Goal: Task Accomplishment & Management: Manage account settings

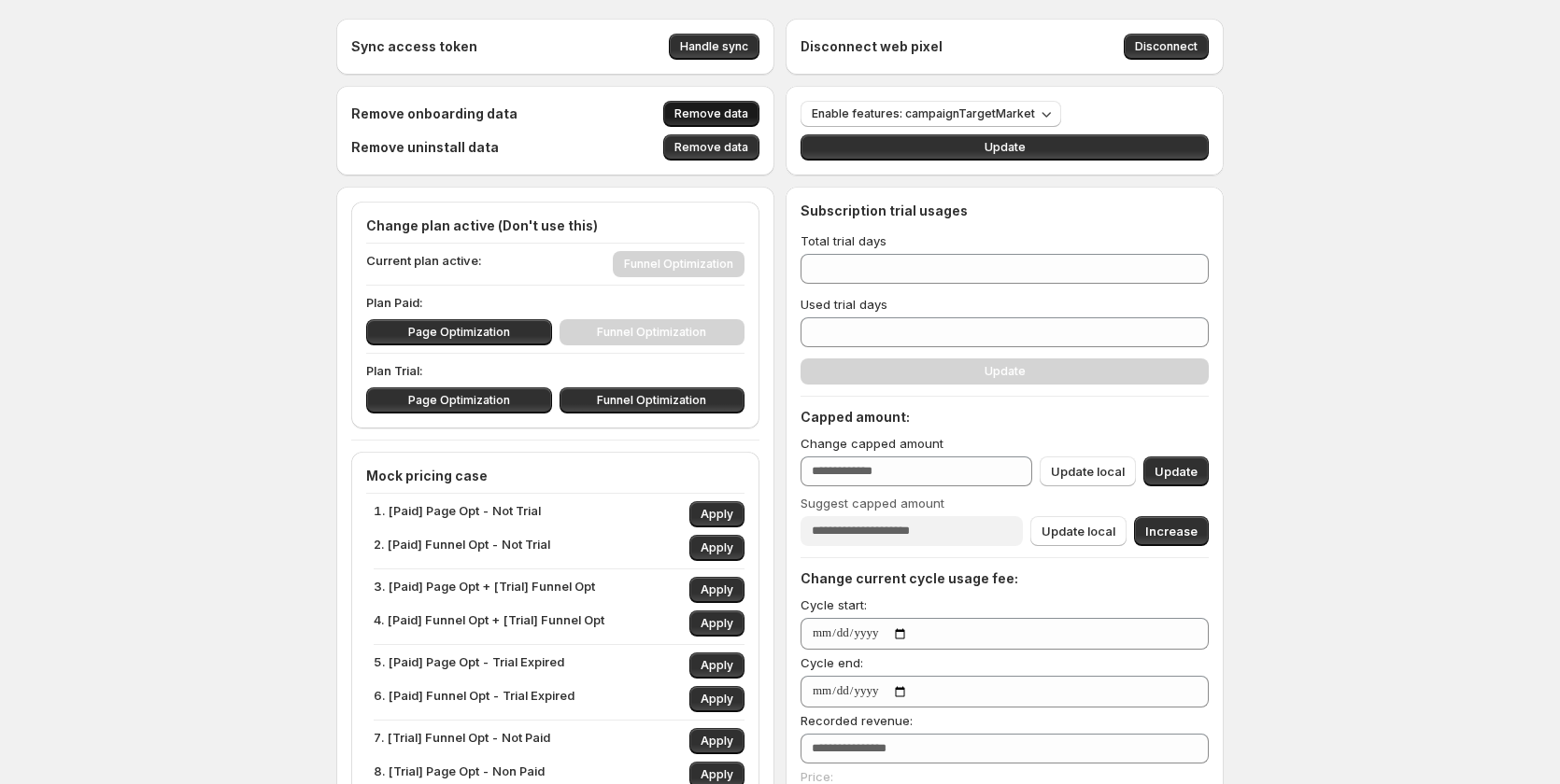
click at [747, 111] on span "Remove data" at bounding box center [711, 113] width 73 height 14
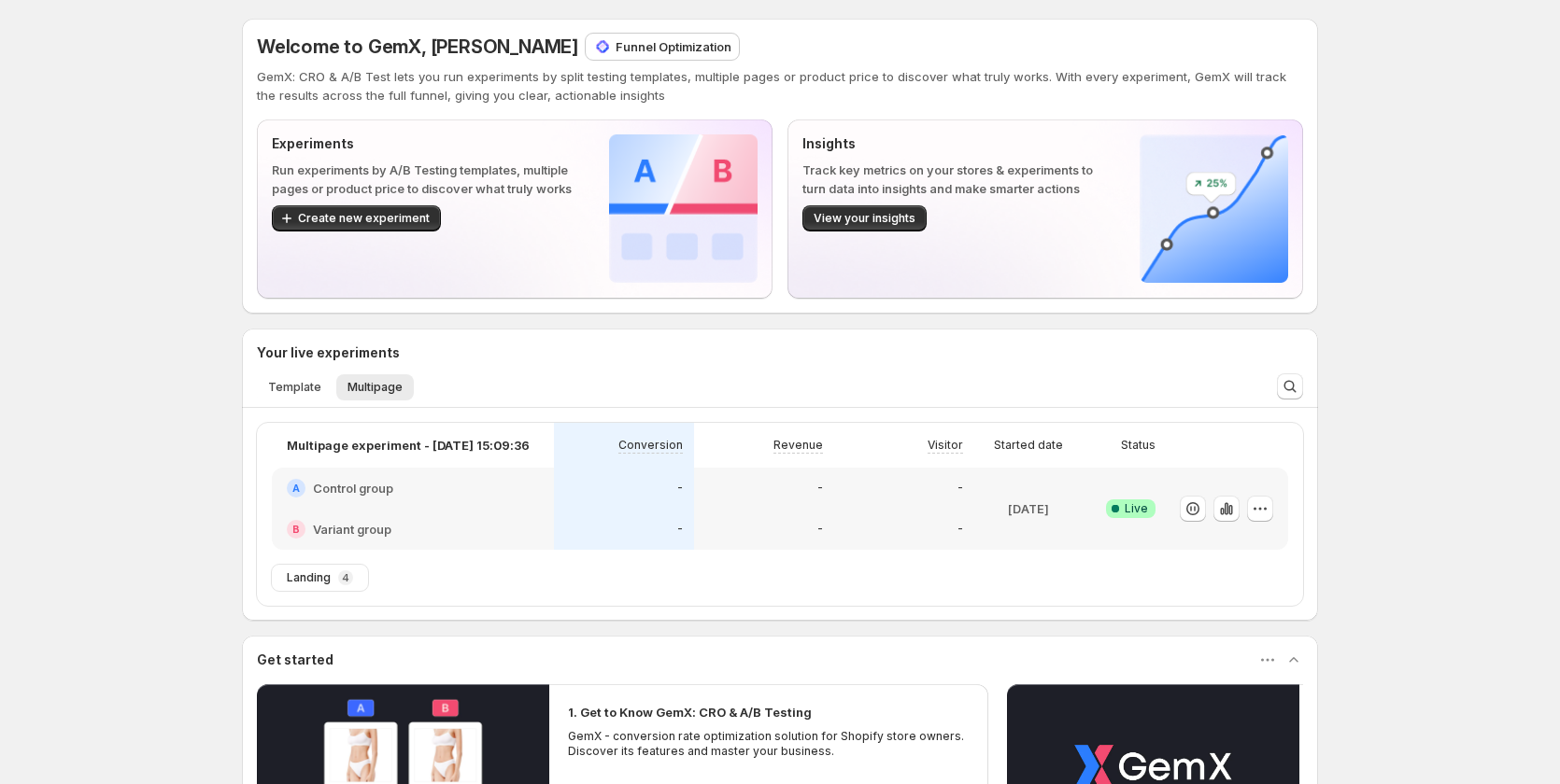
click at [1380, 250] on div "Welcome to GemX, [PERSON_NAME] Funnel Optimization GemX: CRO & A/B Test lets yo…" at bounding box center [780, 570] width 1560 height 1140
click at [616, 52] on p "Funnel Optimization" at bounding box center [673, 46] width 116 height 18
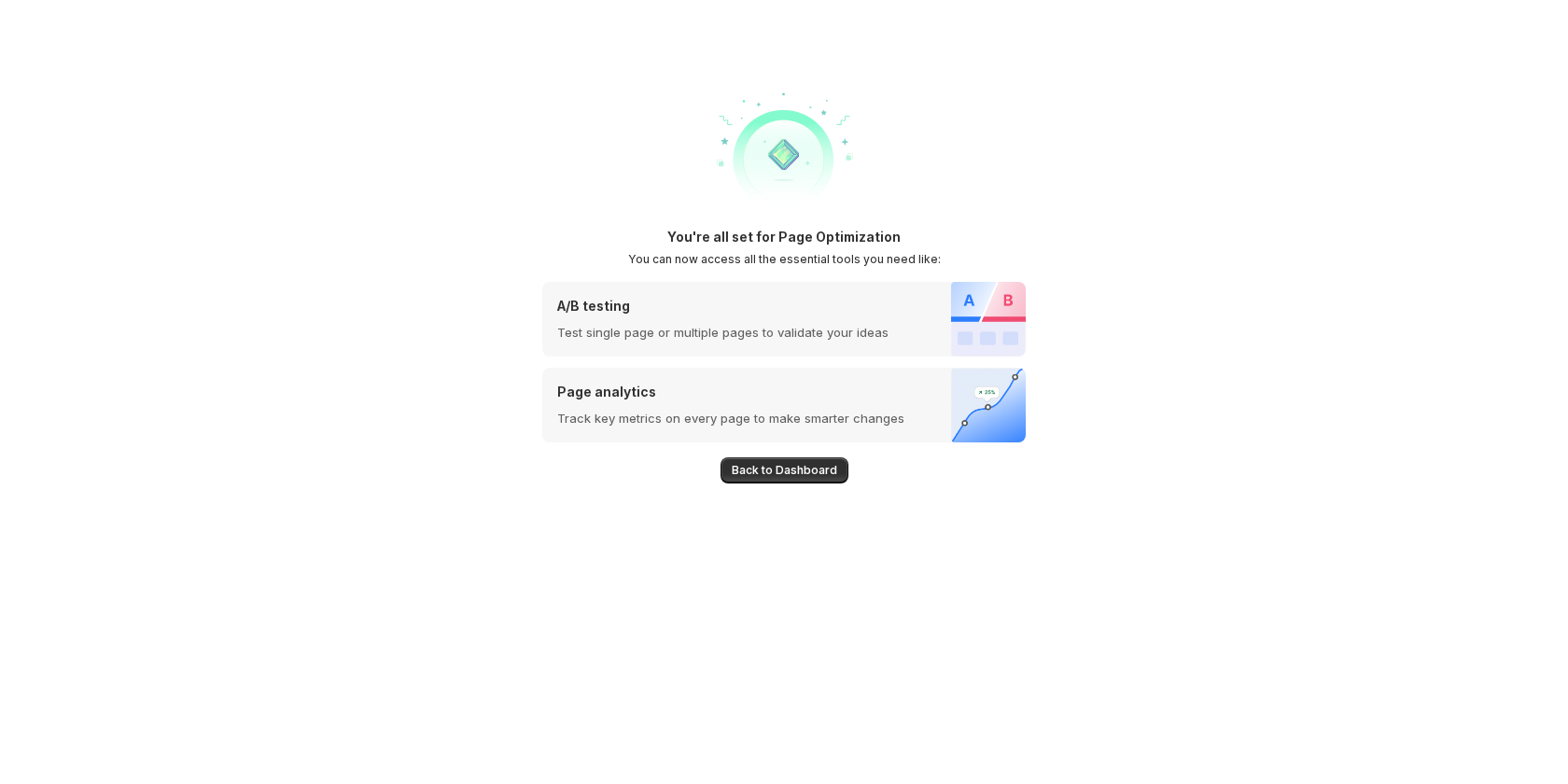
click at [798, 468] on span "Back to Dashboard" at bounding box center [784, 470] width 105 height 14
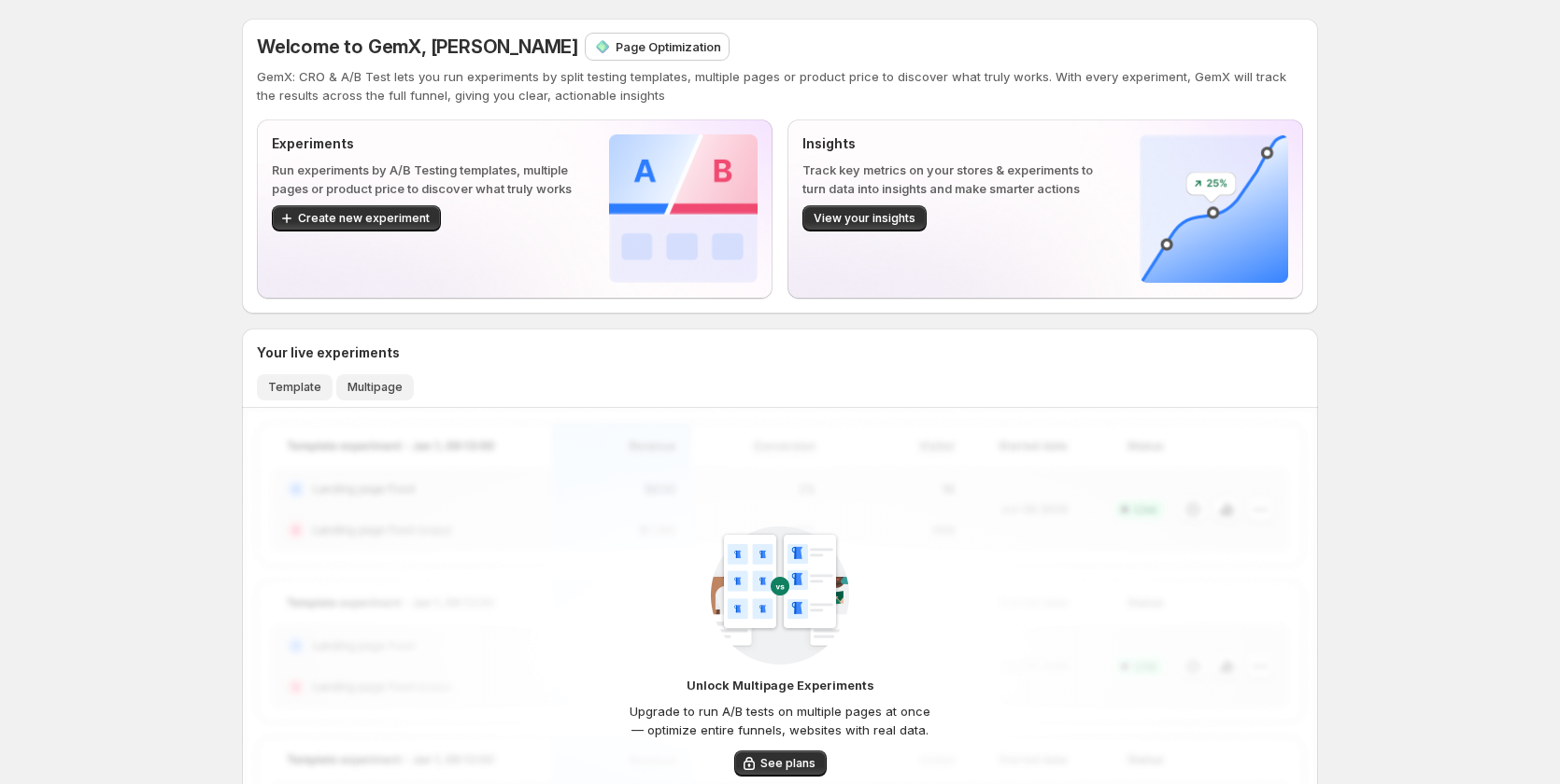
click at [293, 381] on span "Template" at bounding box center [294, 387] width 53 height 14
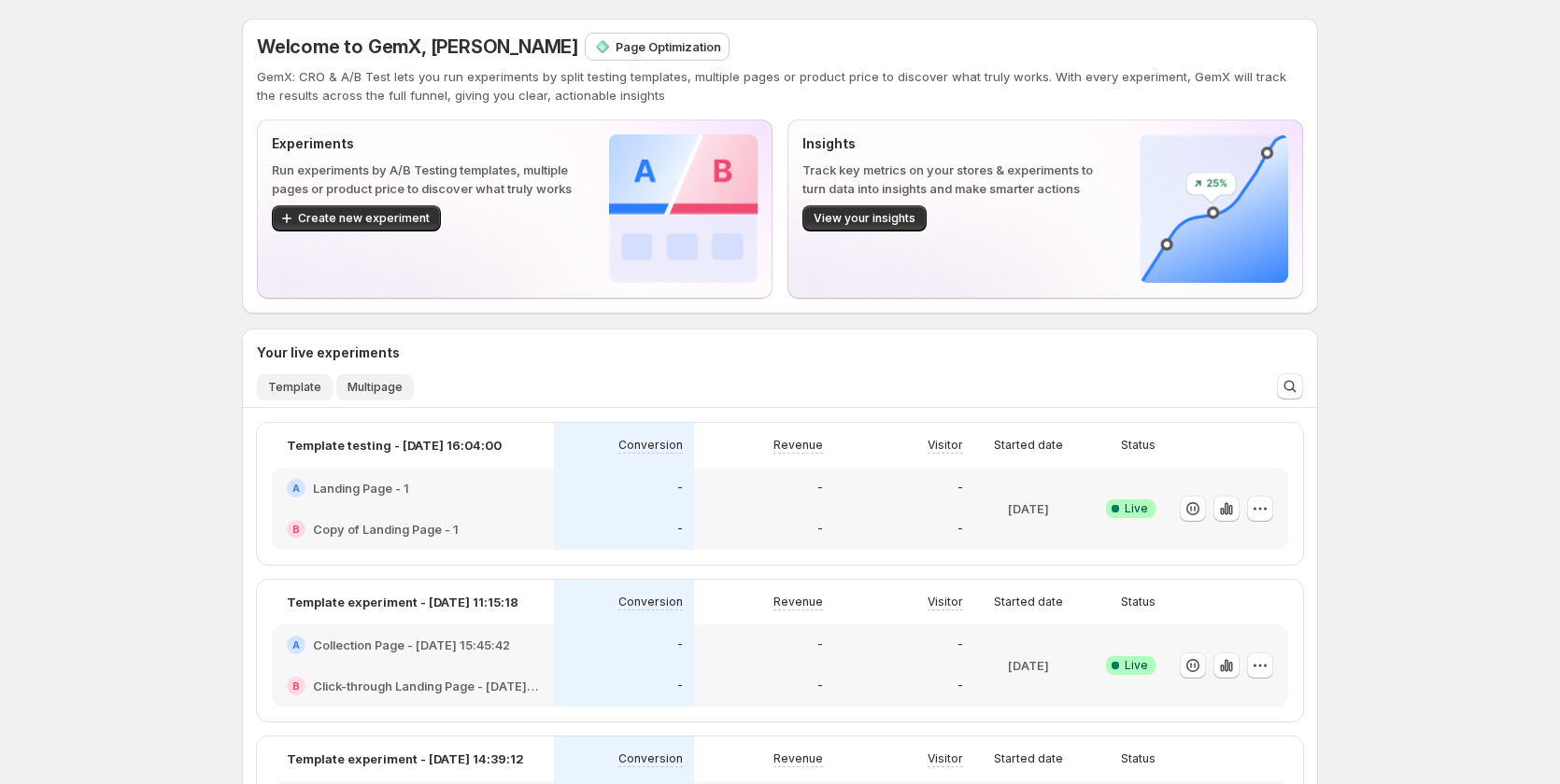
click at [383, 379] on button "Multipage" at bounding box center [375, 387] width 77 height 26
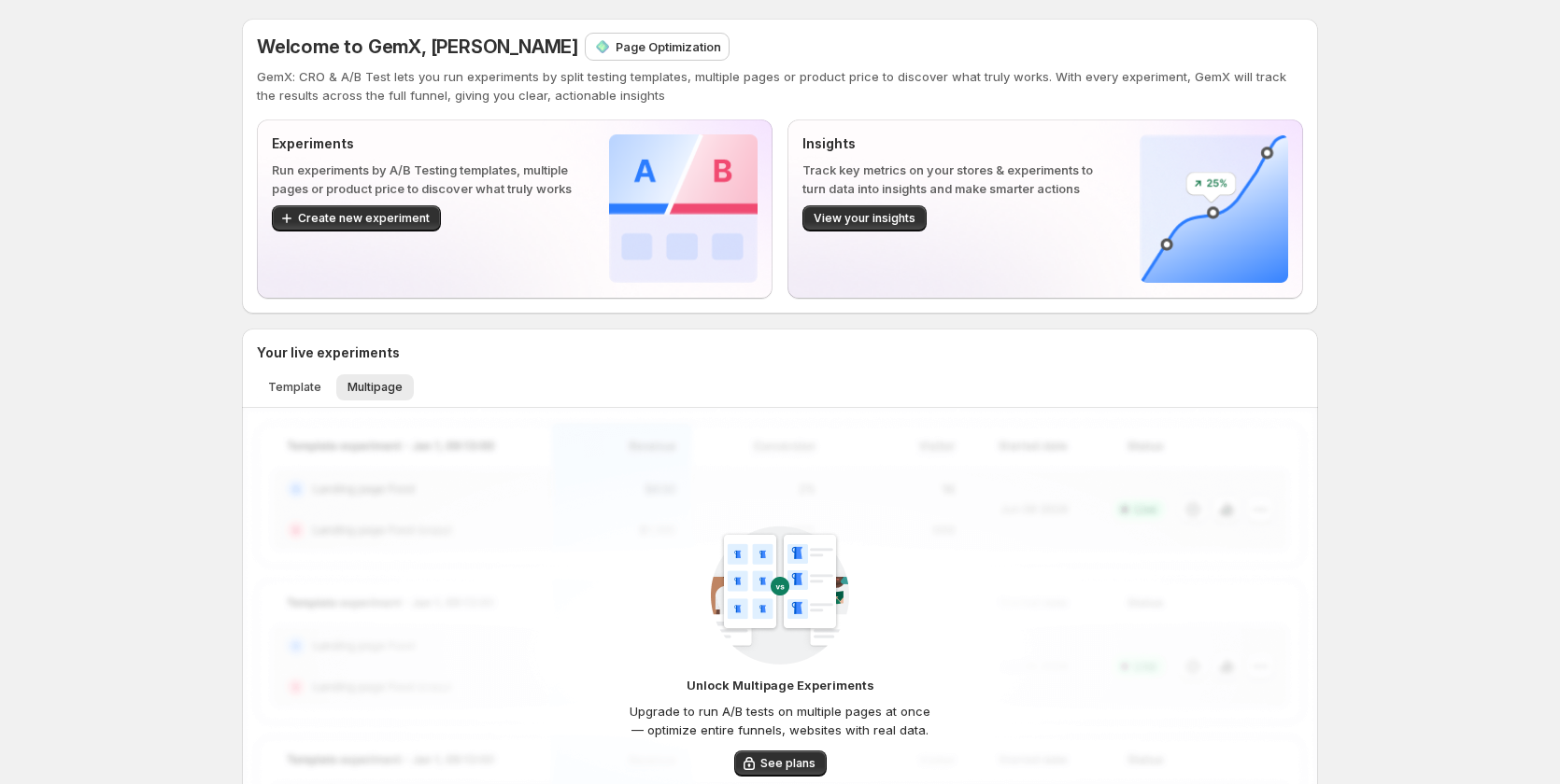
click at [337, 379] on ul "Template Multipage More views" at bounding box center [766, 386] width 1027 height 26
click at [305, 385] on span "Template" at bounding box center [294, 387] width 53 height 14
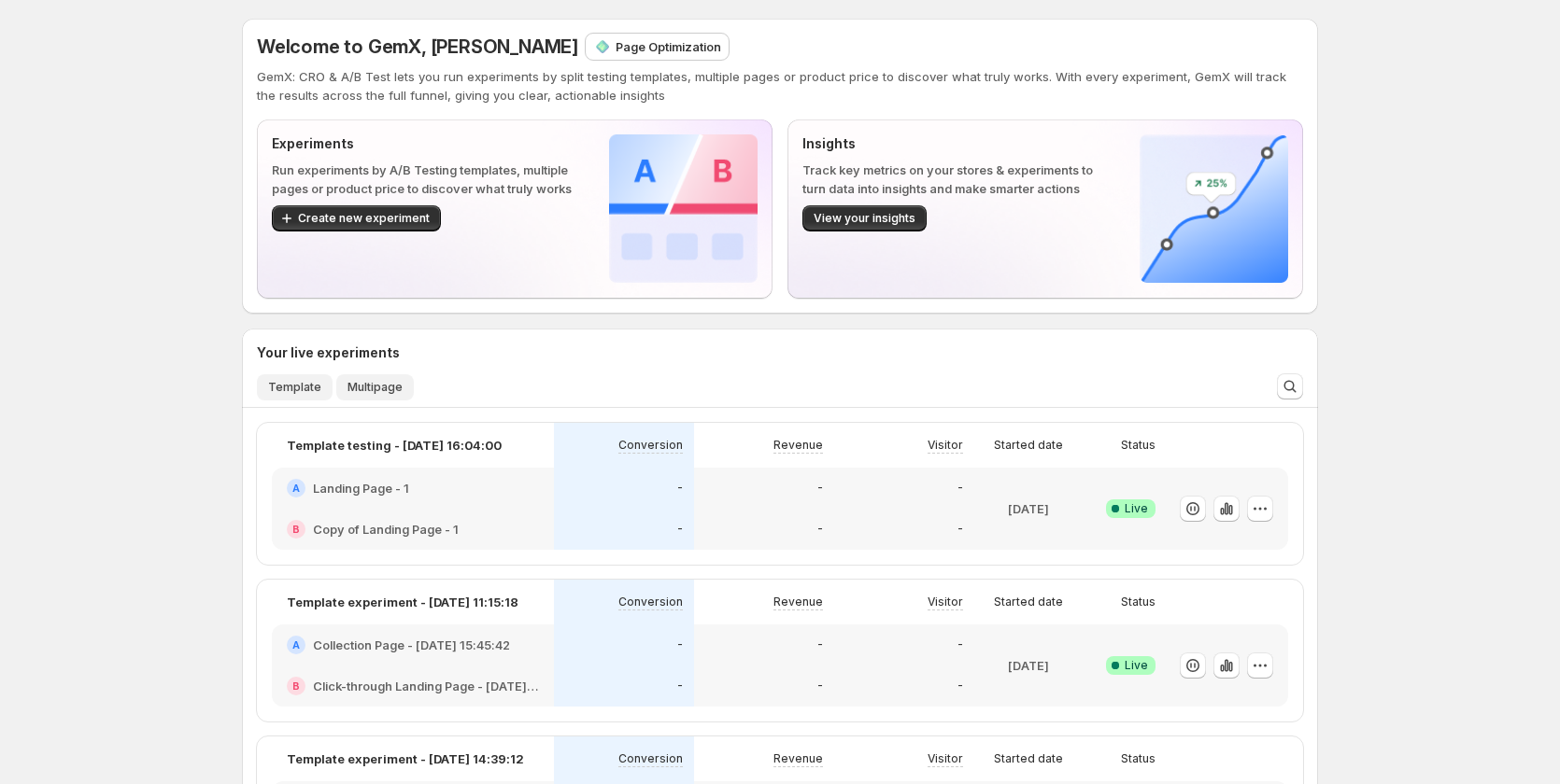
click at [363, 390] on span "Multipage" at bounding box center [374, 387] width 55 height 14
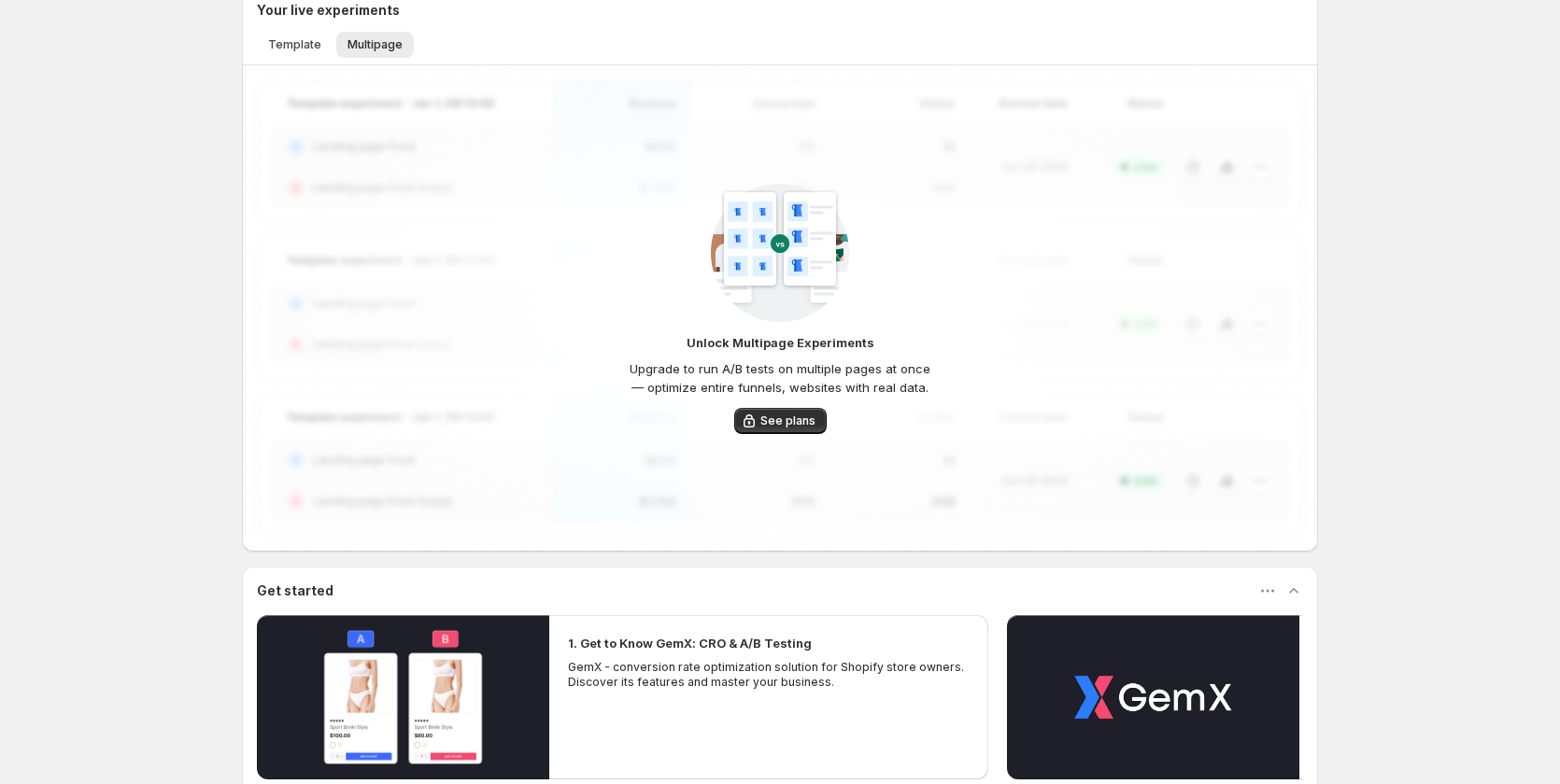
scroll to position [373, 0]
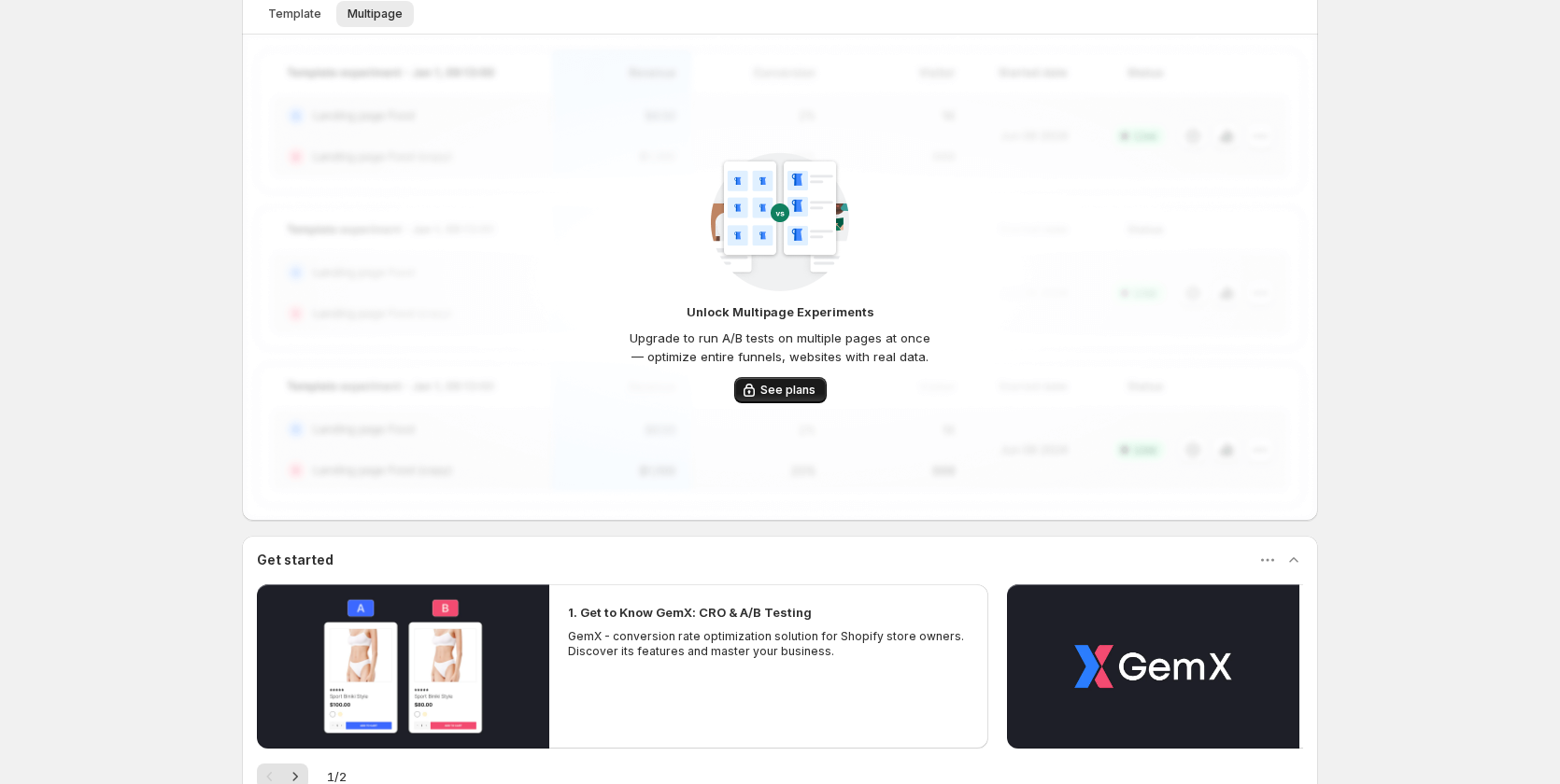
click at [786, 400] on button "See plans" at bounding box center [780, 390] width 93 height 26
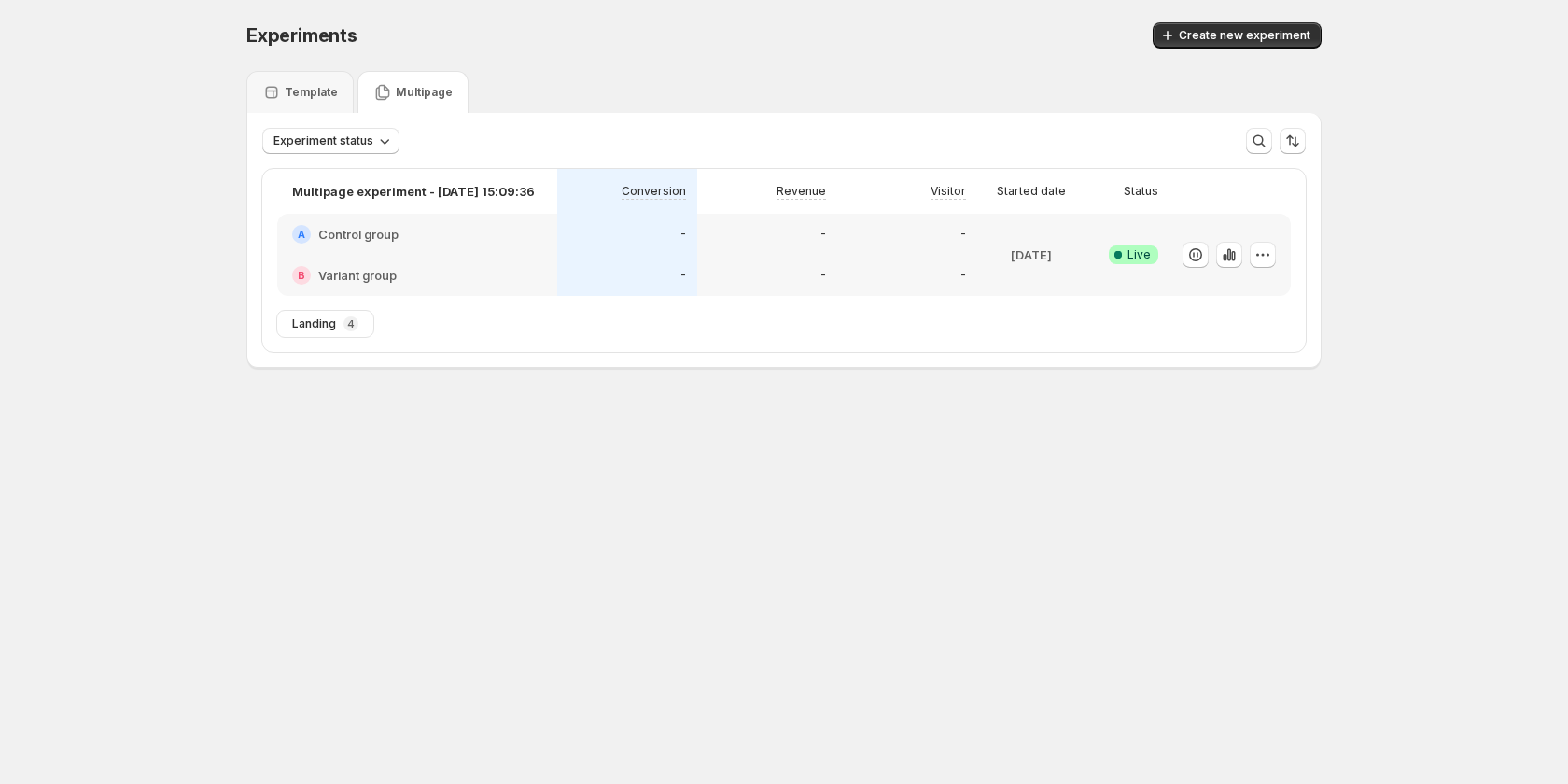
click at [413, 95] on p "Multipage" at bounding box center [424, 92] width 57 height 14
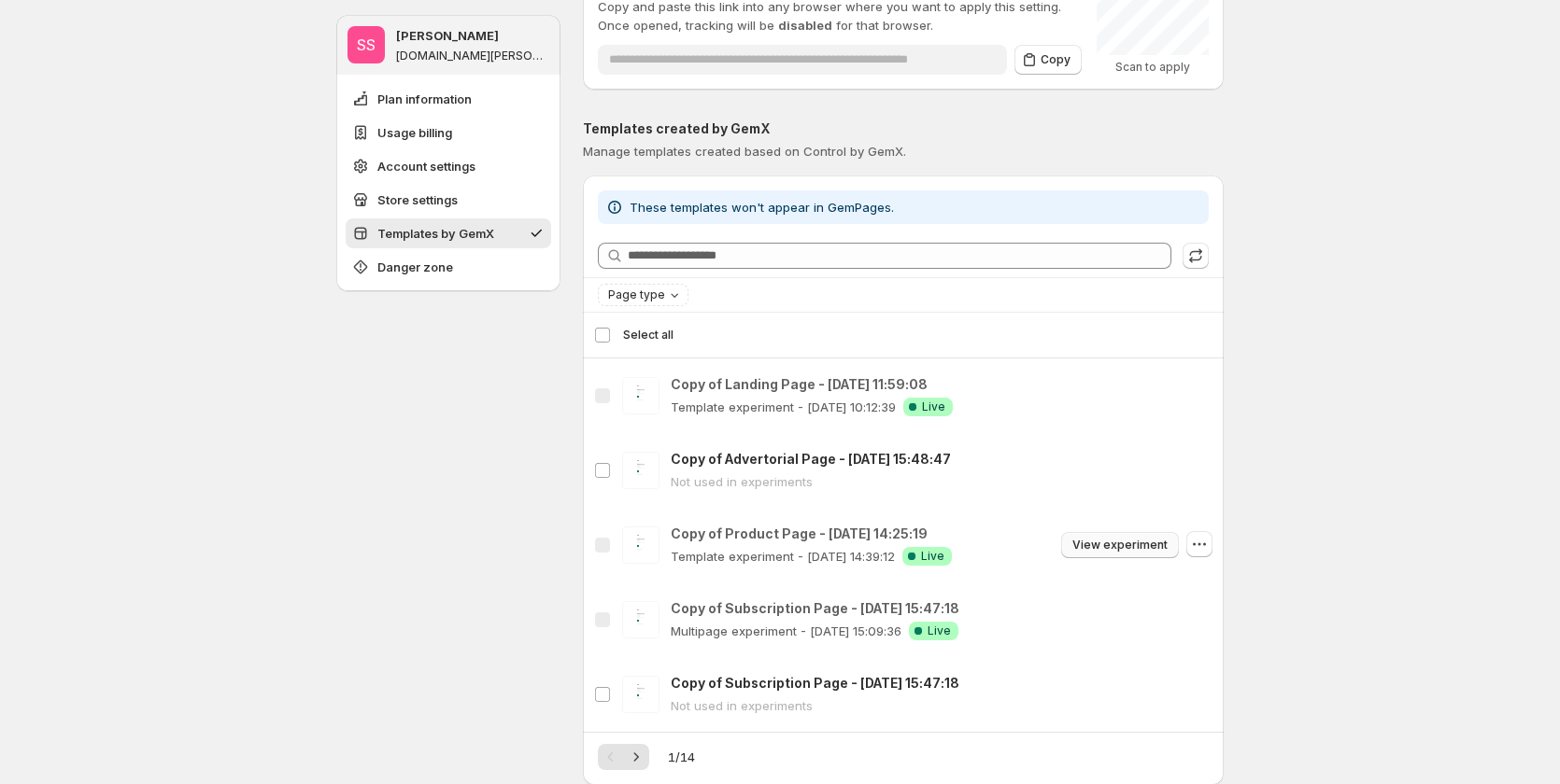
scroll to position [1400, 0]
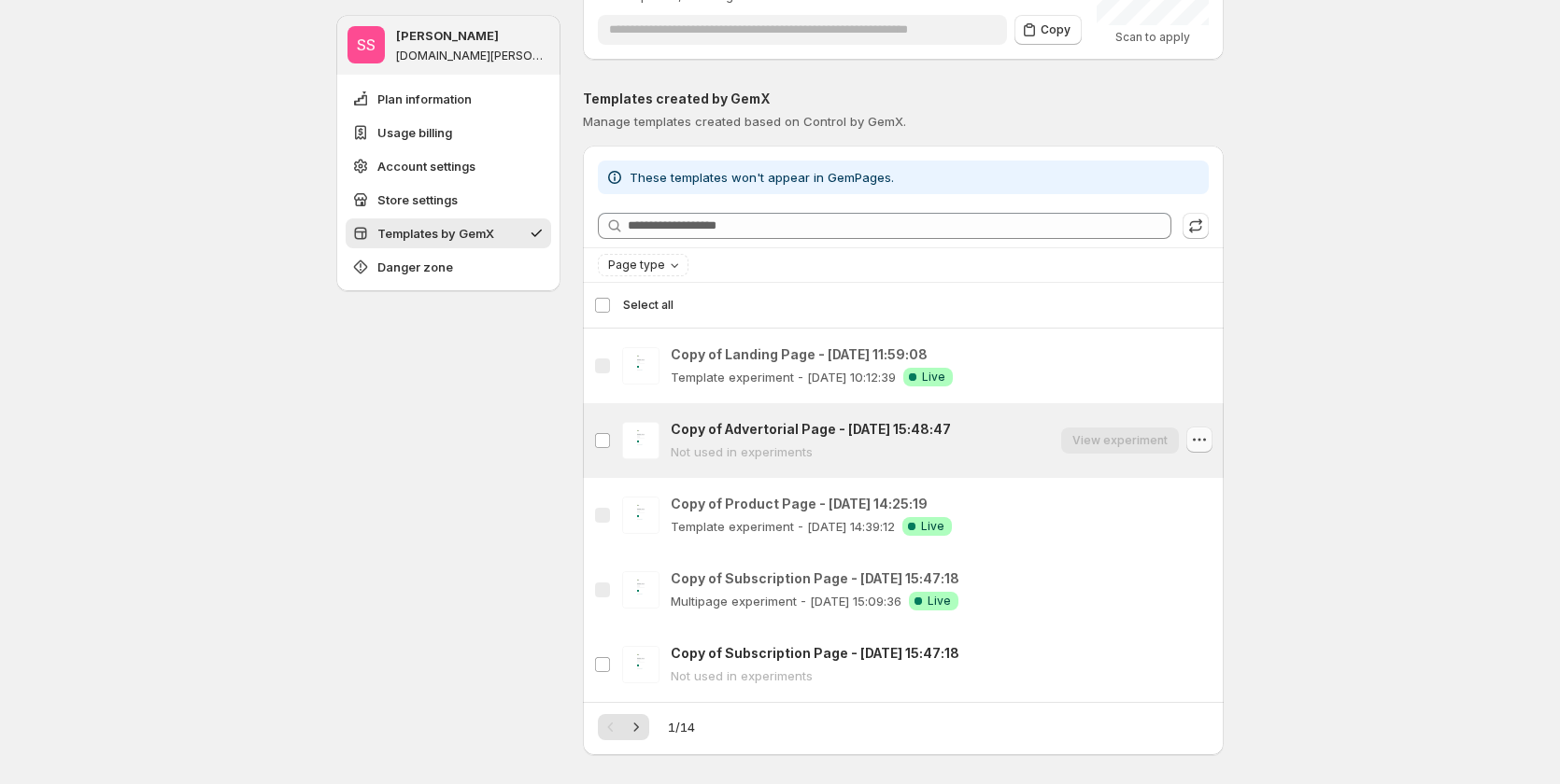
click at [1205, 446] on icon "button" at bounding box center [1199, 439] width 18 height 18
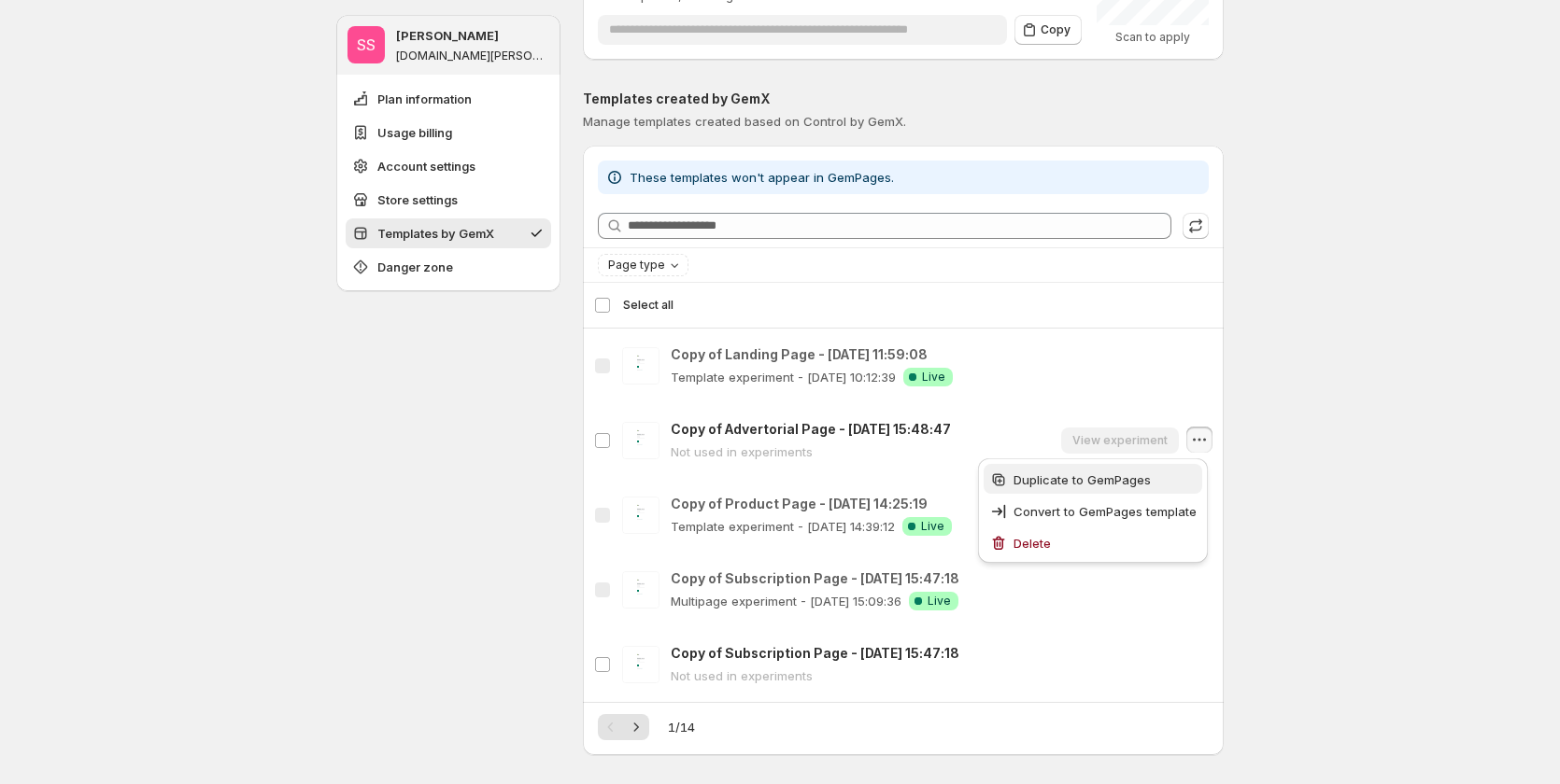
click at [1102, 481] on span "Duplicate to GemPages" at bounding box center [1082, 479] width 137 height 14
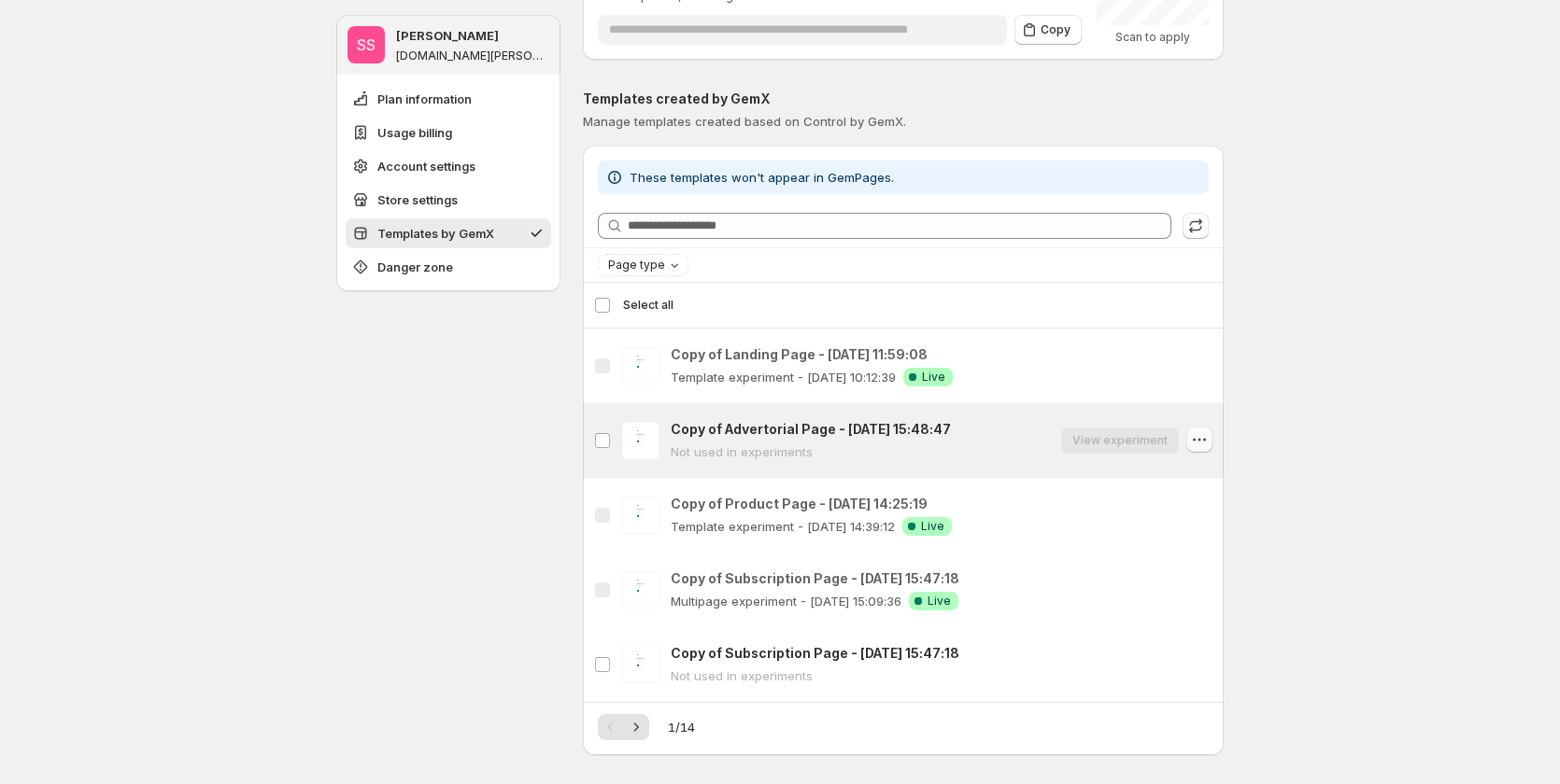
click at [1198, 432] on icon "button" at bounding box center [1199, 439] width 18 height 18
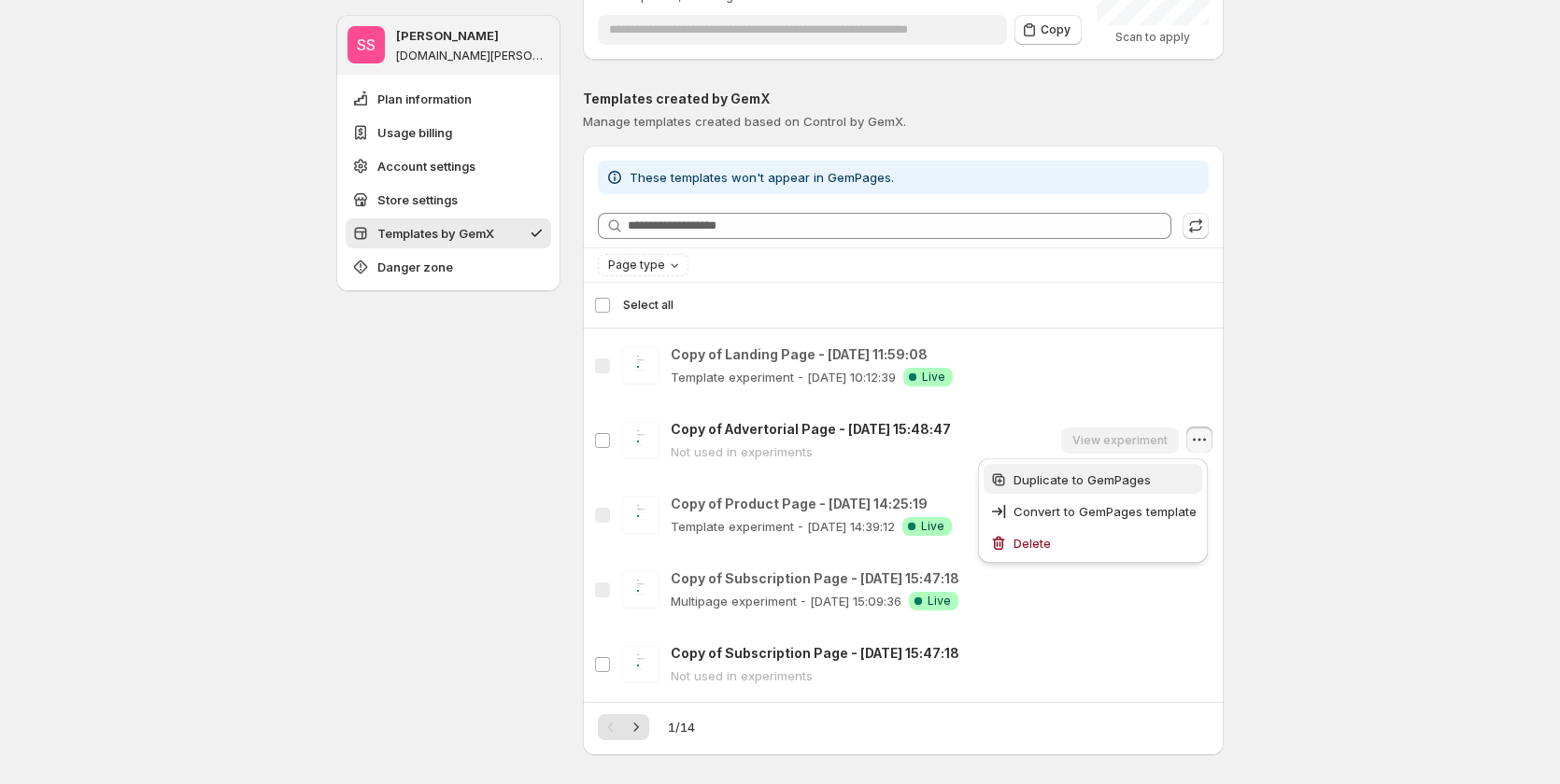
click at [1053, 473] on span "Duplicate to GemPages" at bounding box center [1082, 479] width 137 height 14
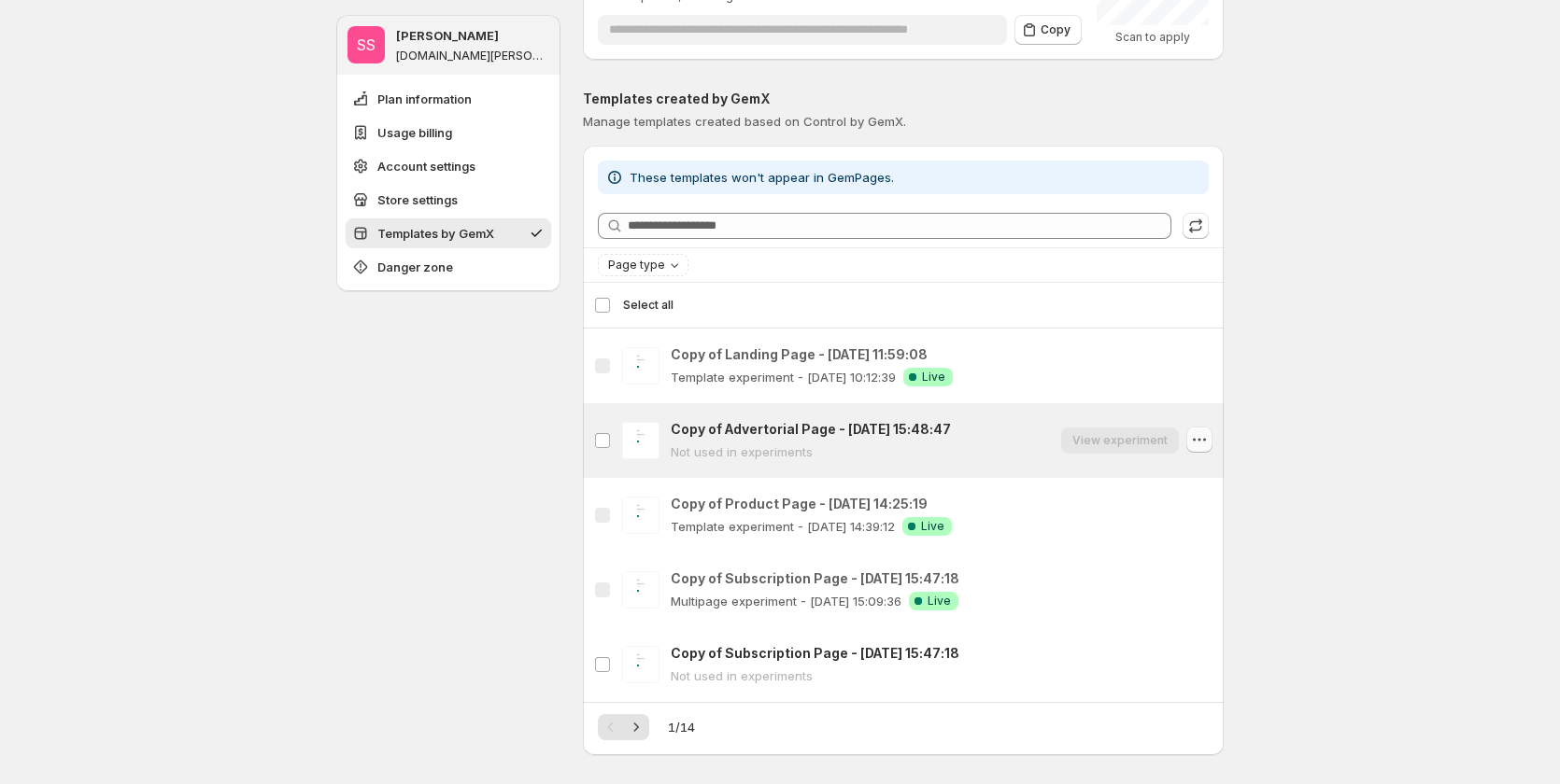
click at [1195, 441] on icon "button" at bounding box center [1194, 440] width 3 height 3
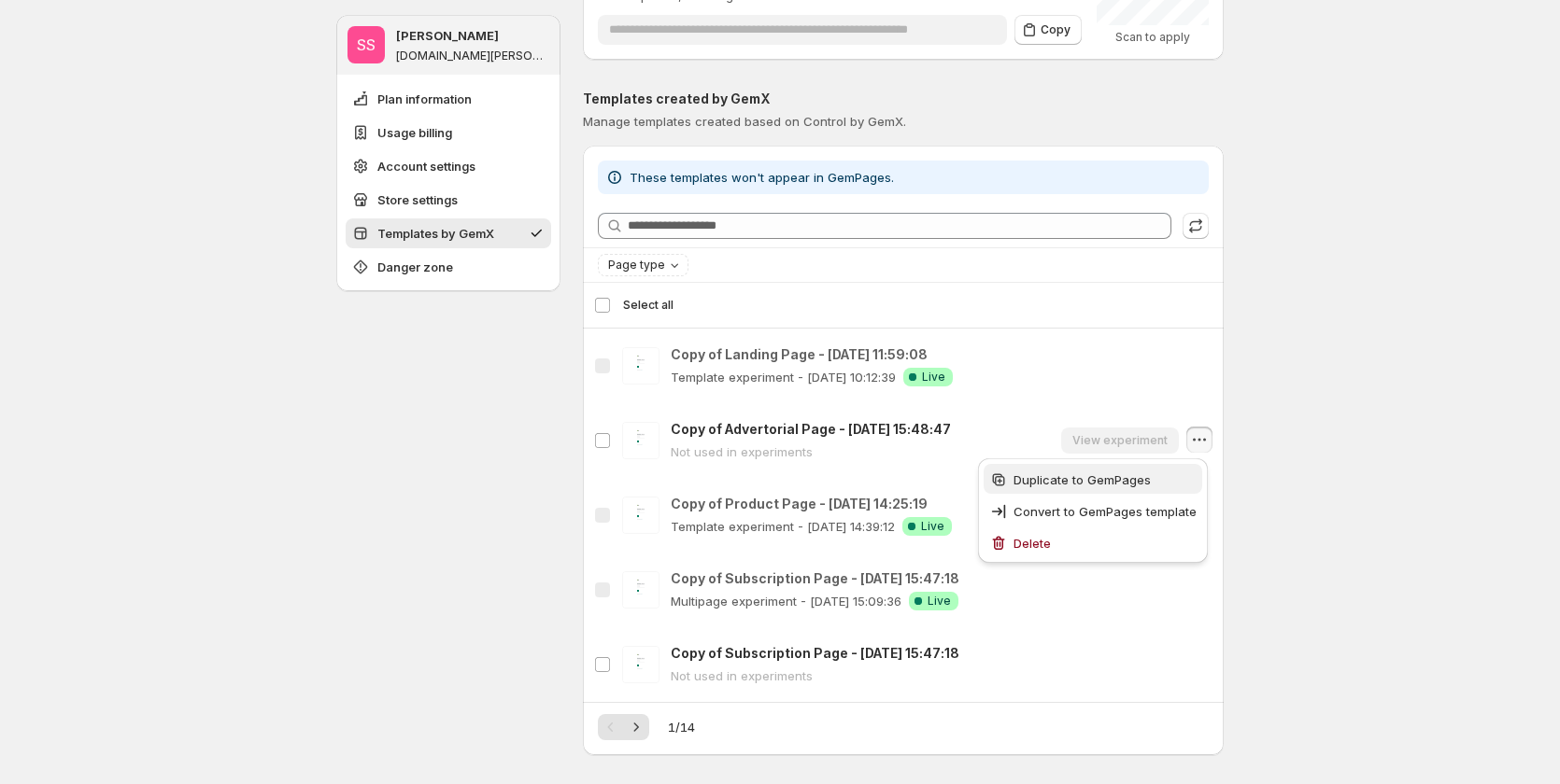
click at [1103, 484] on span "Duplicate to GemPages" at bounding box center [1082, 479] width 137 height 14
click at [1206, 517] on icon "button" at bounding box center [1199, 514] width 18 height 18
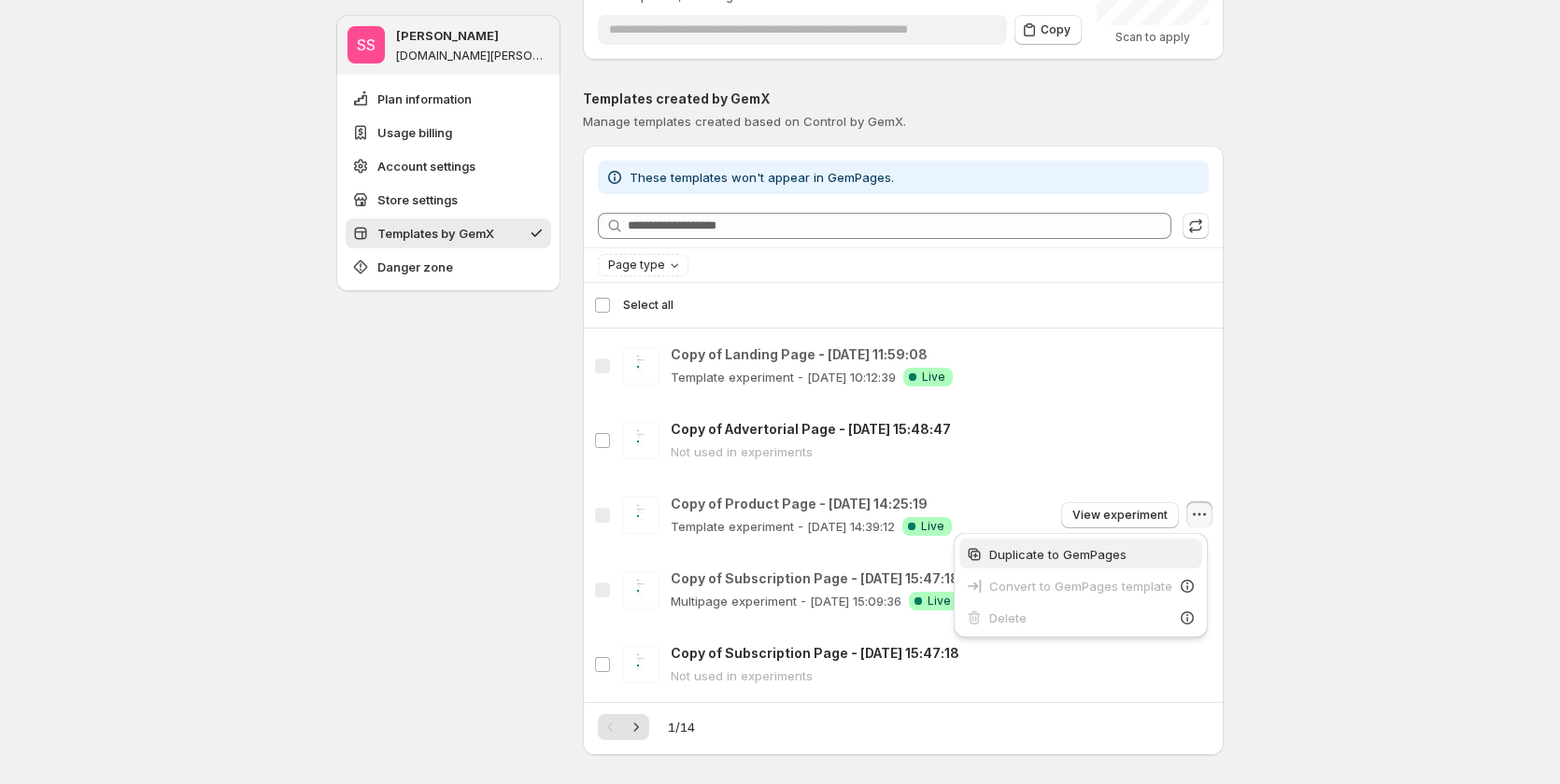
click at [1179, 557] on span "Duplicate to GemPages" at bounding box center [1092, 554] width 207 height 18
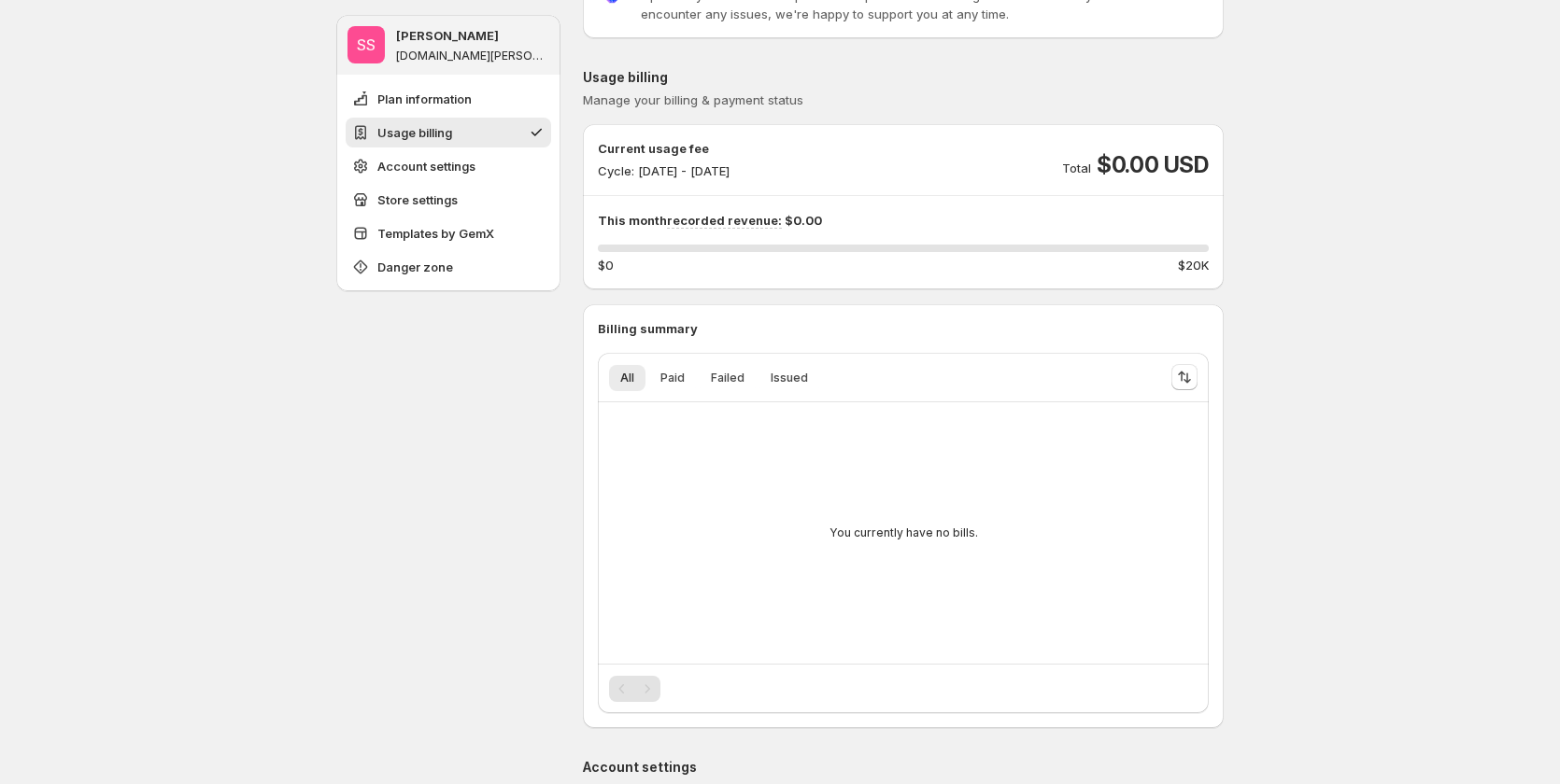
scroll to position [0, 0]
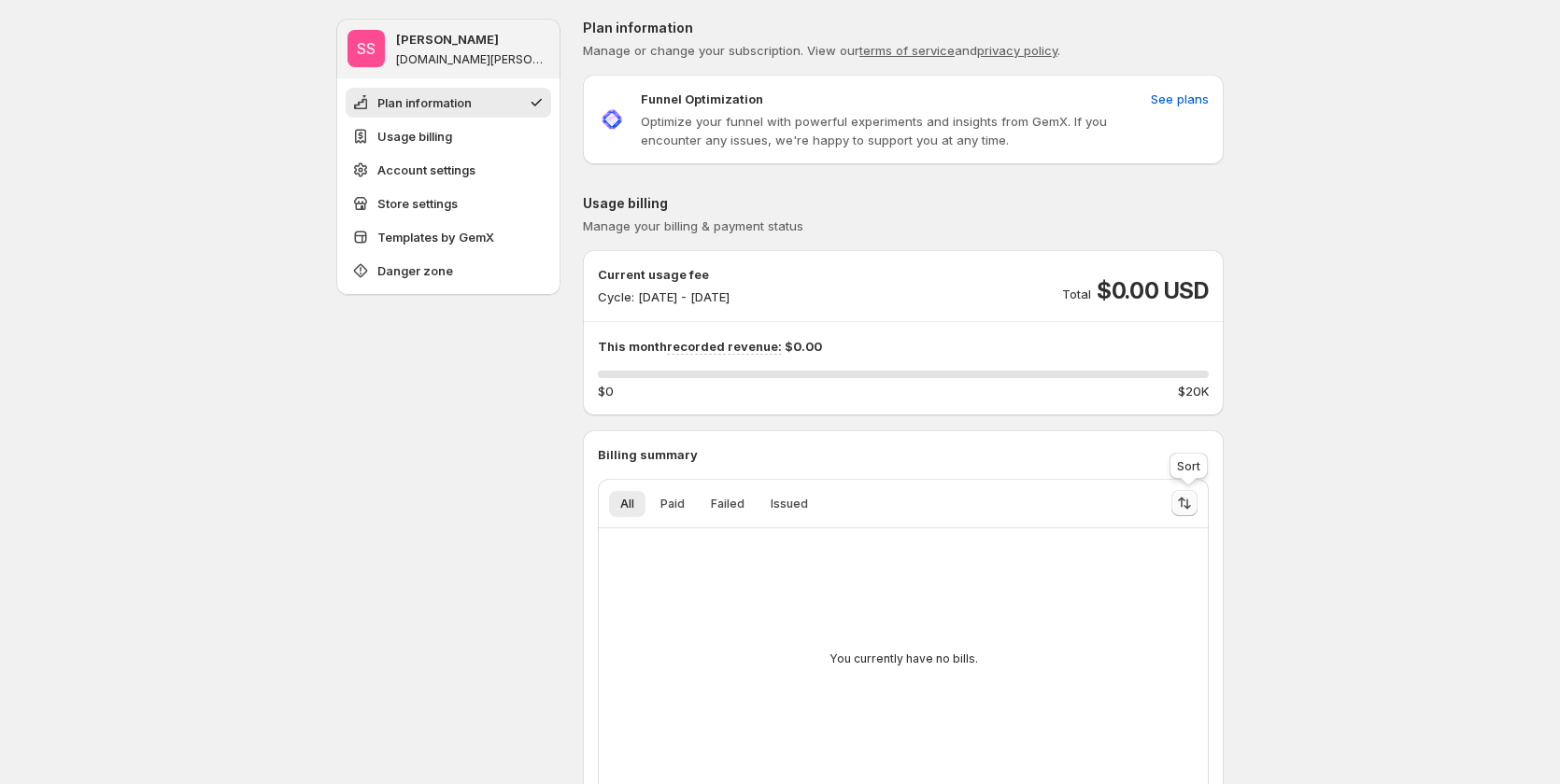
click at [1193, 495] on icon "Sort the results" at bounding box center [1184, 502] width 18 height 18
click at [1141, 580] on span "Recorded revenue" at bounding box center [1127, 581] width 109 height 14
click at [1090, 554] on span "Cycle" at bounding box center [1089, 559] width 34 height 14
click at [1185, 97] on span "See plans" at bounding box center [1180, 98] width 58 height 18
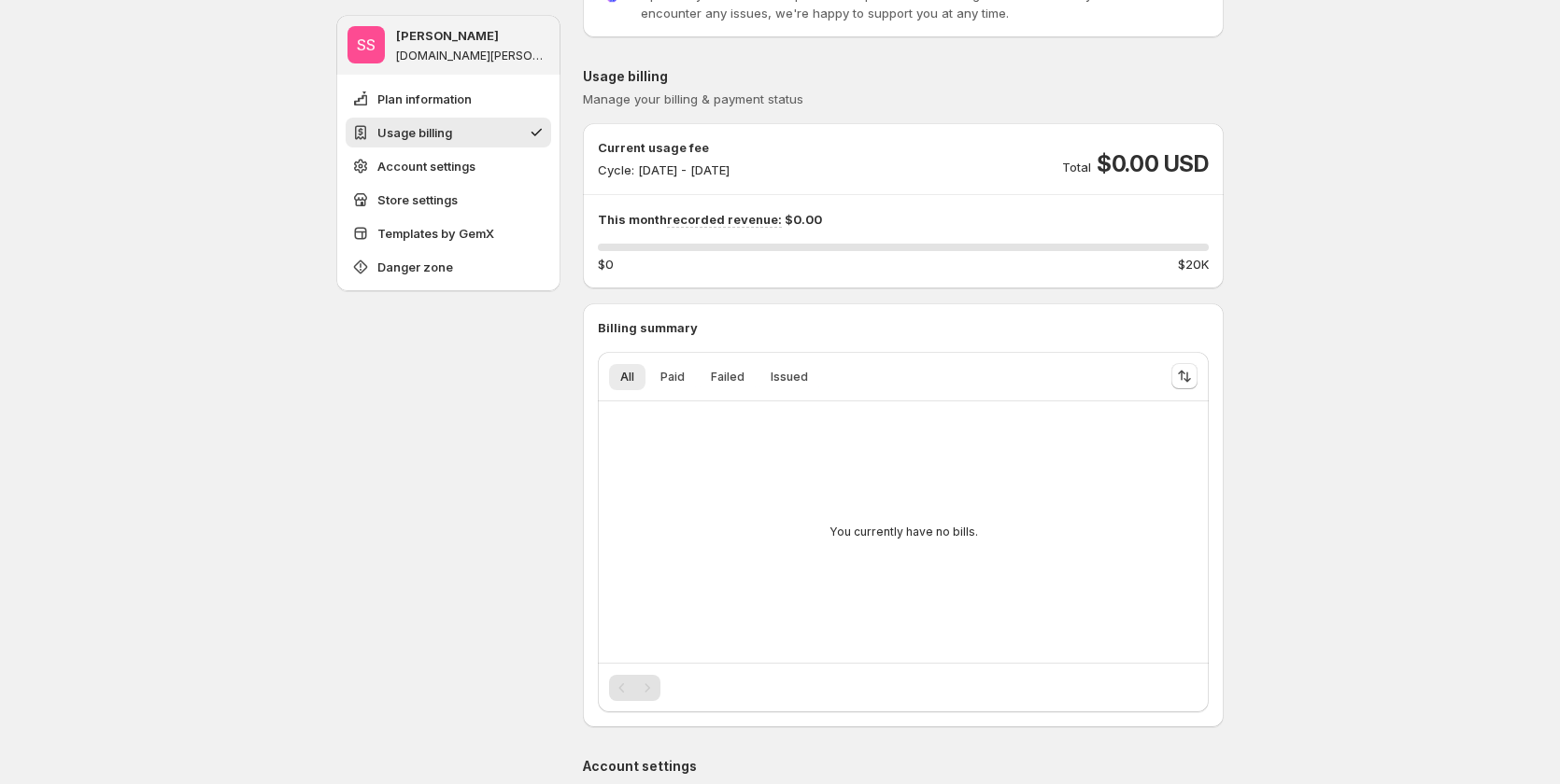
scroll to position [187, 0]
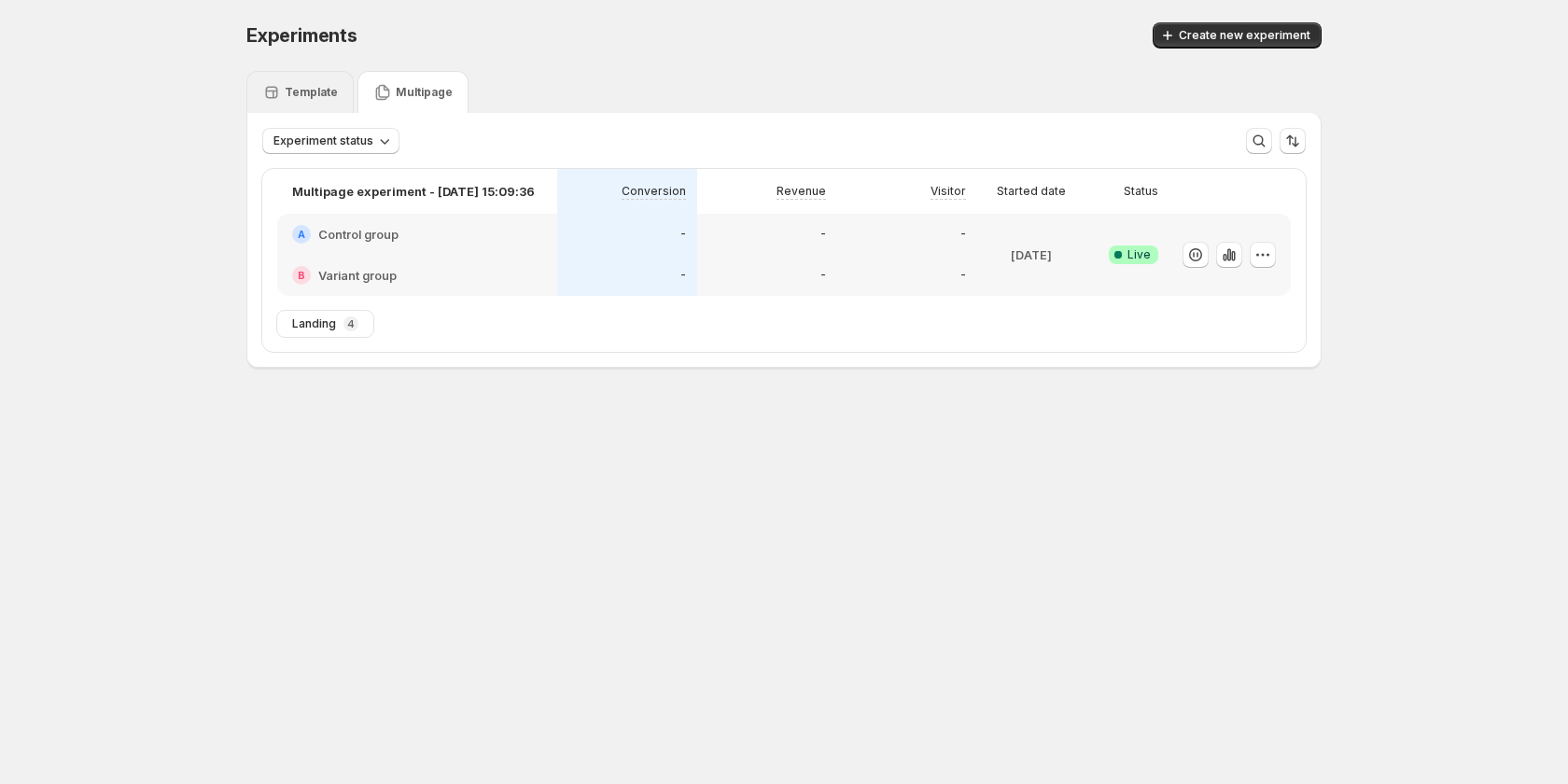
click at [311, 97] on p "Template" at bounding box center [310, 92] width 53 height 14
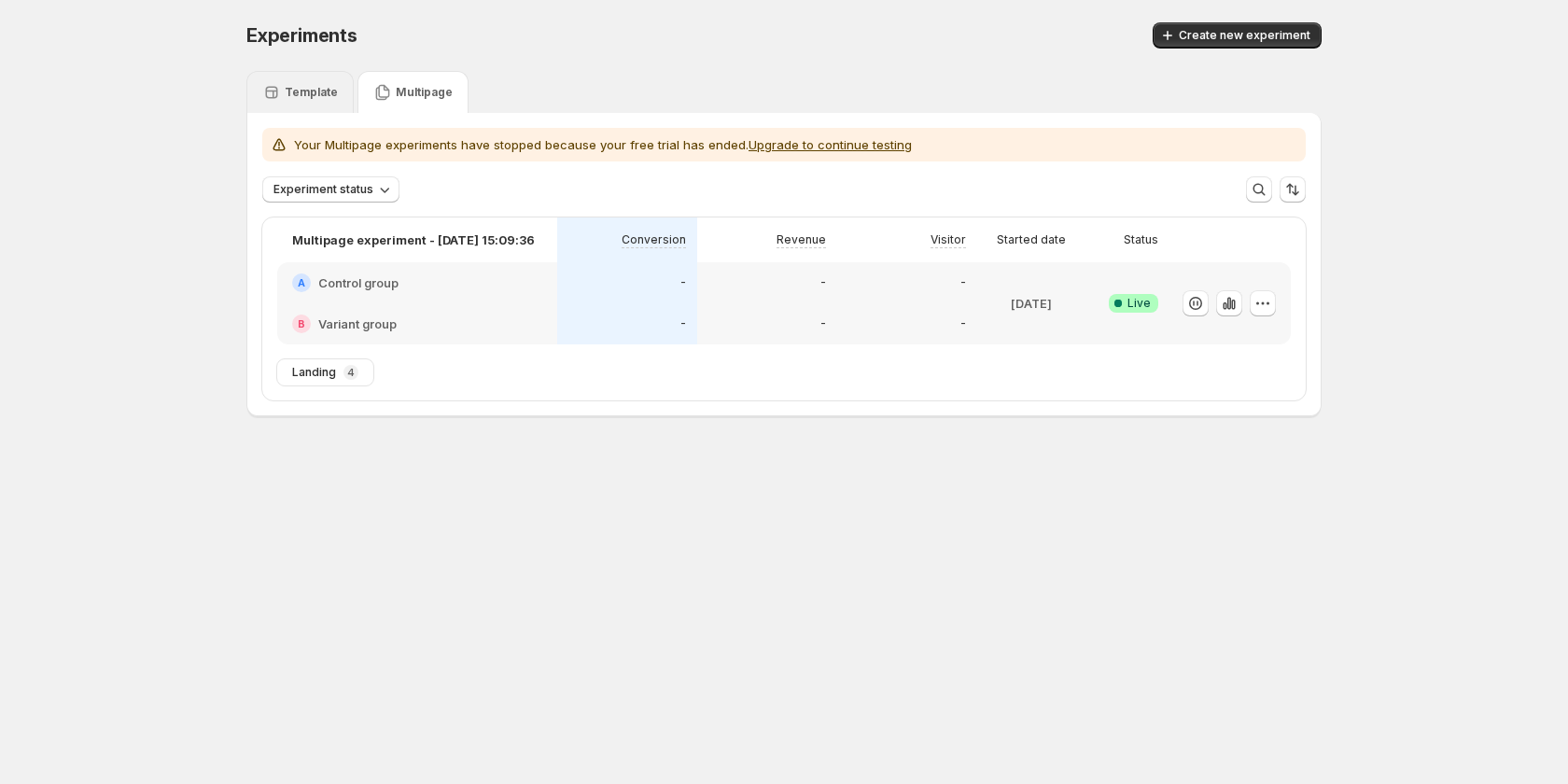
click at [307, 85] on p "Template" at bounding box center [310, 92] width 53 height 14
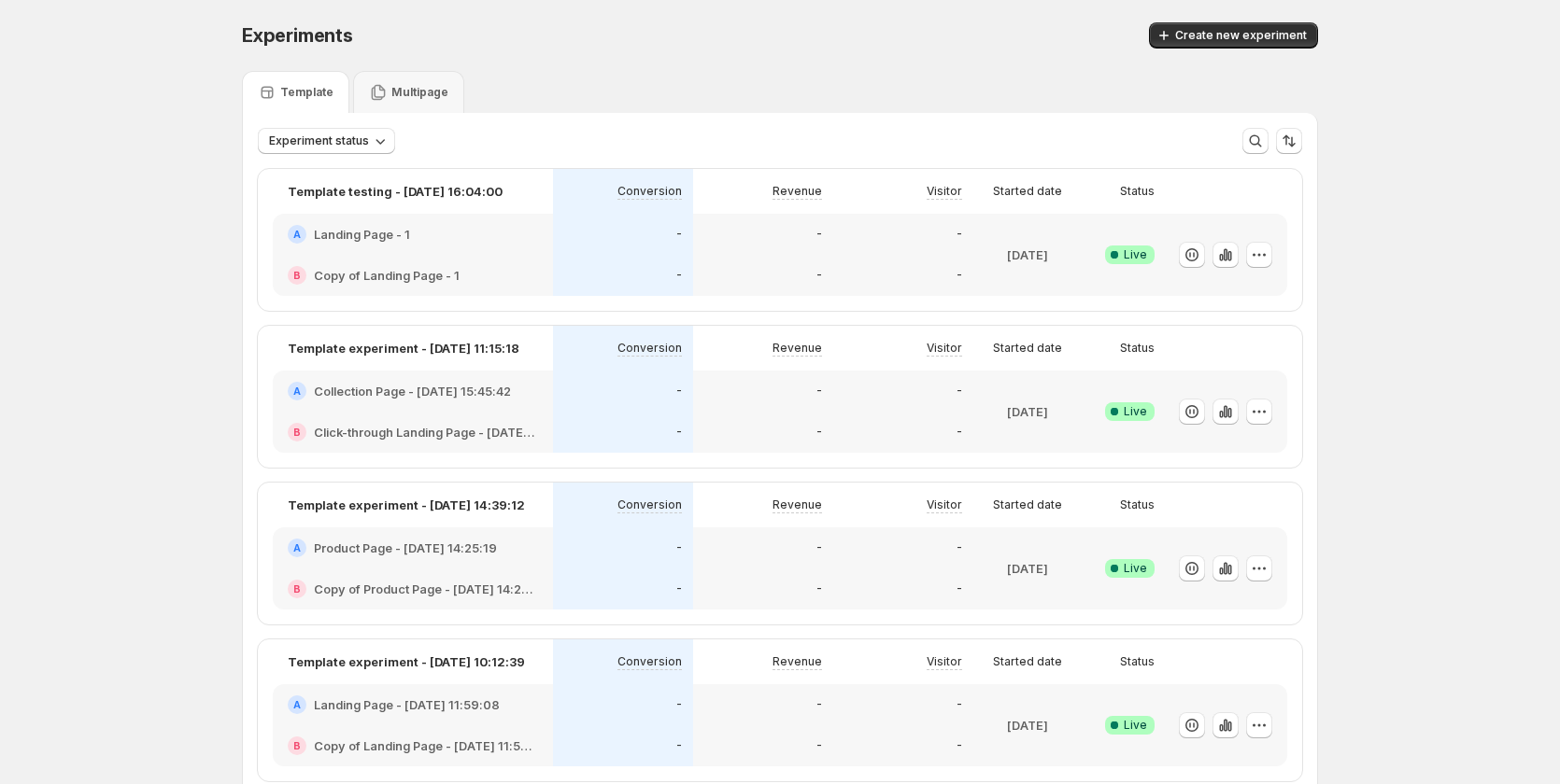
drag, startPoint x: 315, startPoint y: 85, endPoint x: 403, endPoint y: 95, distance: 88.6
click at [403, 95] on p "Multipage" at bounding box center [420, 92] width 57 height 14
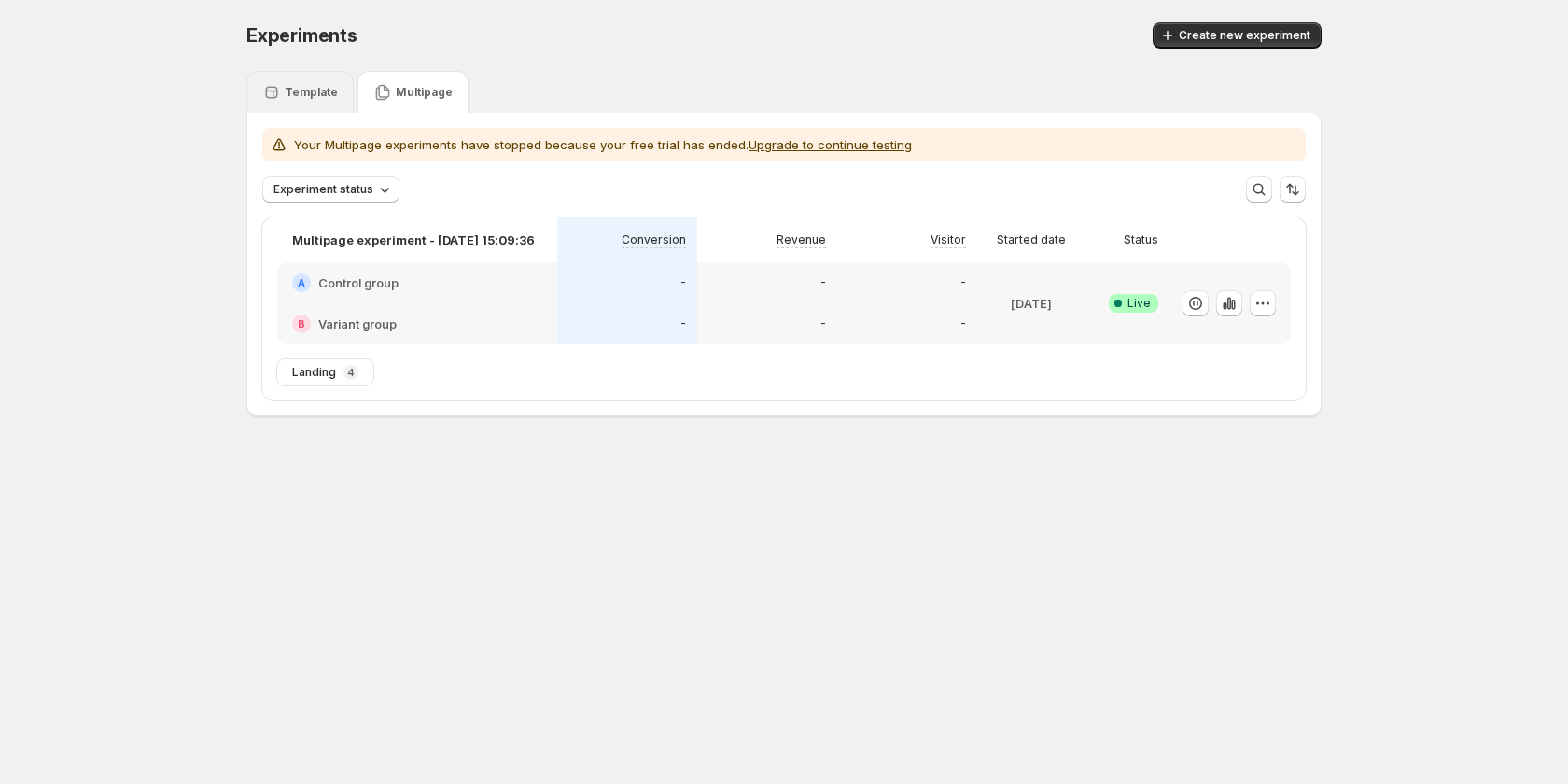
click at [324, 89] on p "Template" at bounding box center [310, 92] width 53 height 14
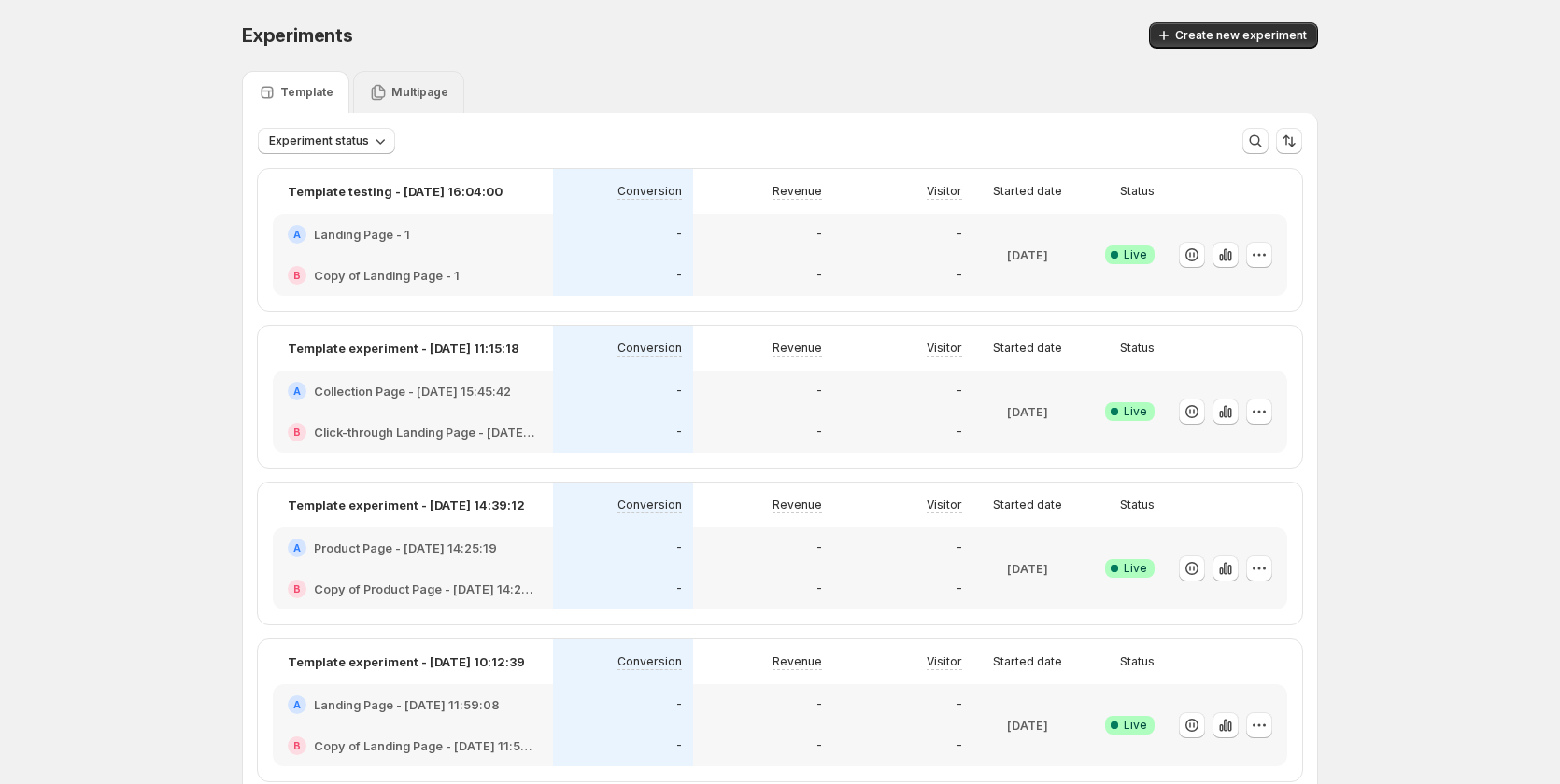
click at [381, 89] on icon at bounding box center [378, 93] width 14 height 15
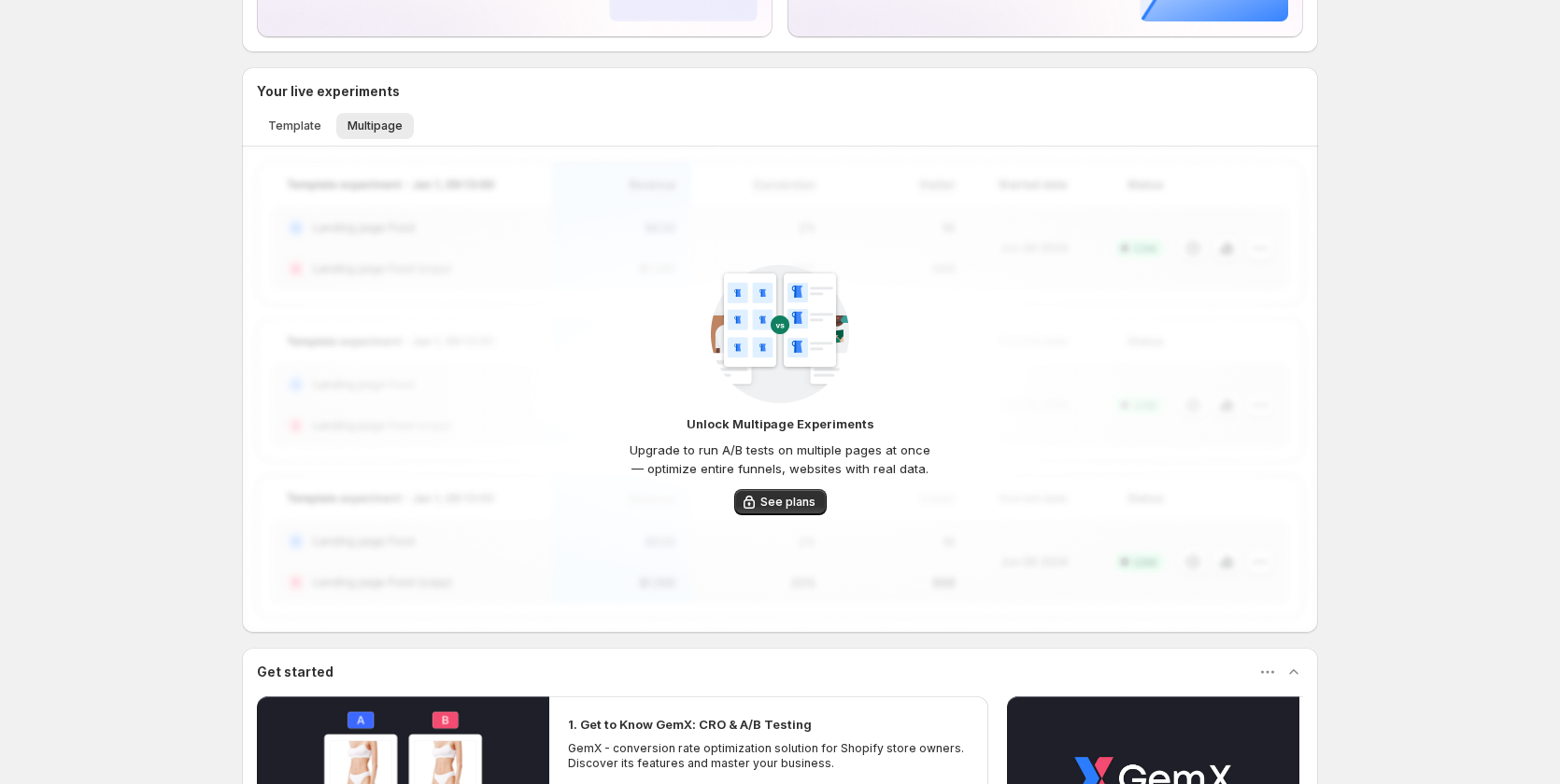
scroll to position [280, 0]
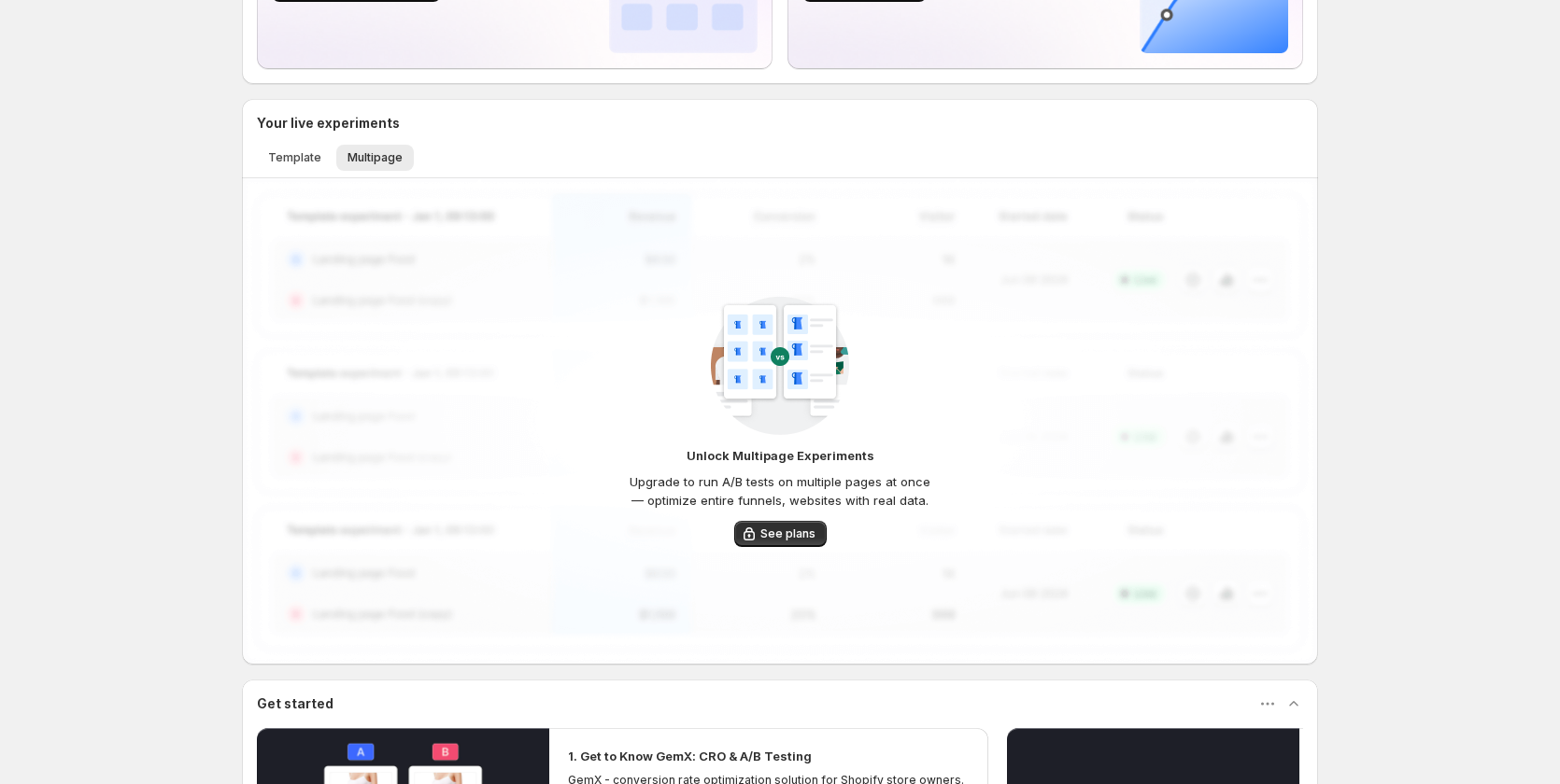
scroll to position [187, 0]
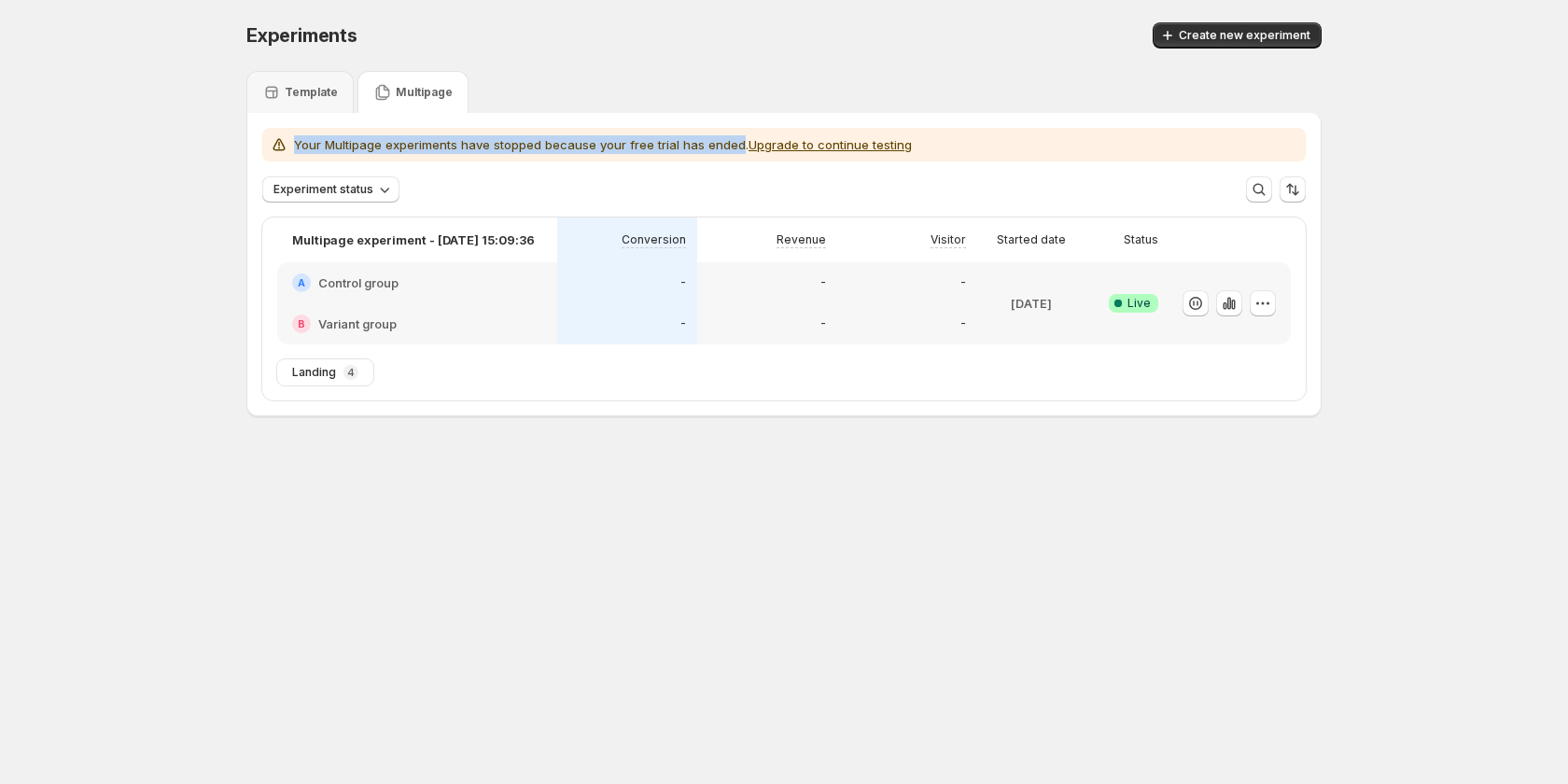
drag, startPoint x: 735, startPoint y: 146, endPoint x: 225, endPoint y: 152, distance: 510.0
click at [225, 152] on div "Experiments. This page is ready Experiments Create new experiment Template Mult…" at bounding box center [784, 258] width 1120 height 517
click at [171, 310] on div "Experiments. This page is ready Experiments Create new experiment Template Mult…" at bounding box center [784, 258] width 1568 height 517
drag, startPoint x: 617, startPoint y: 141, endPoint x: 731, endPoint y: 134, distance: 114.2
click at [731, 134] on div "Your Multipage experiments have stopped because your free trial has ended. Upgr…" at bounding box center [784, 145] width 1044 height 34
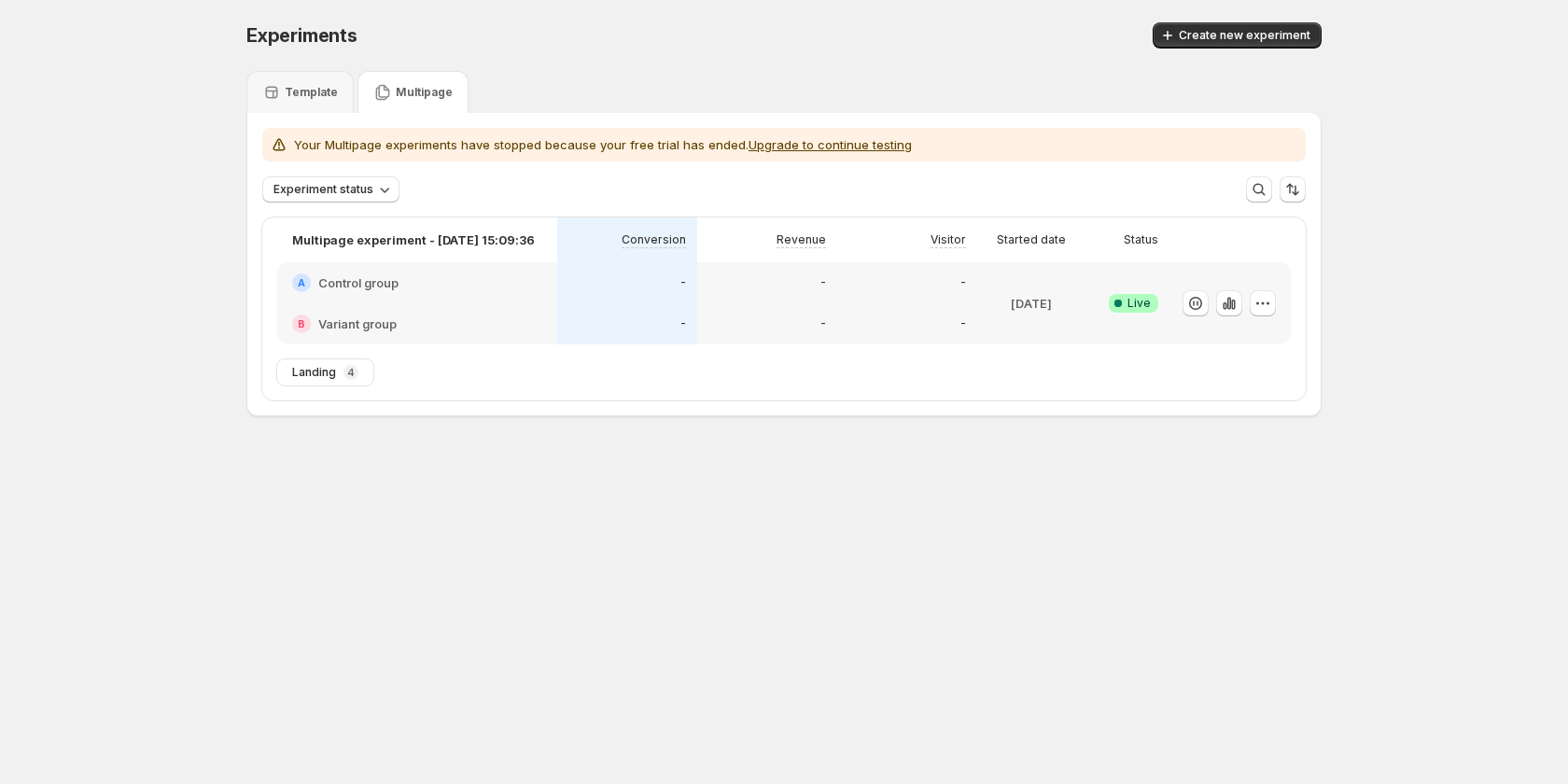
click at [941, 125] on div "Your Multipage experiments have stopped because your free trial has ended. Upgr…" at bounding box center [784, 137] width 1074 height 48
click at [837, 141] on button "Upgrade to continue testing" at bounding box center [830, 144] width 163 height 14
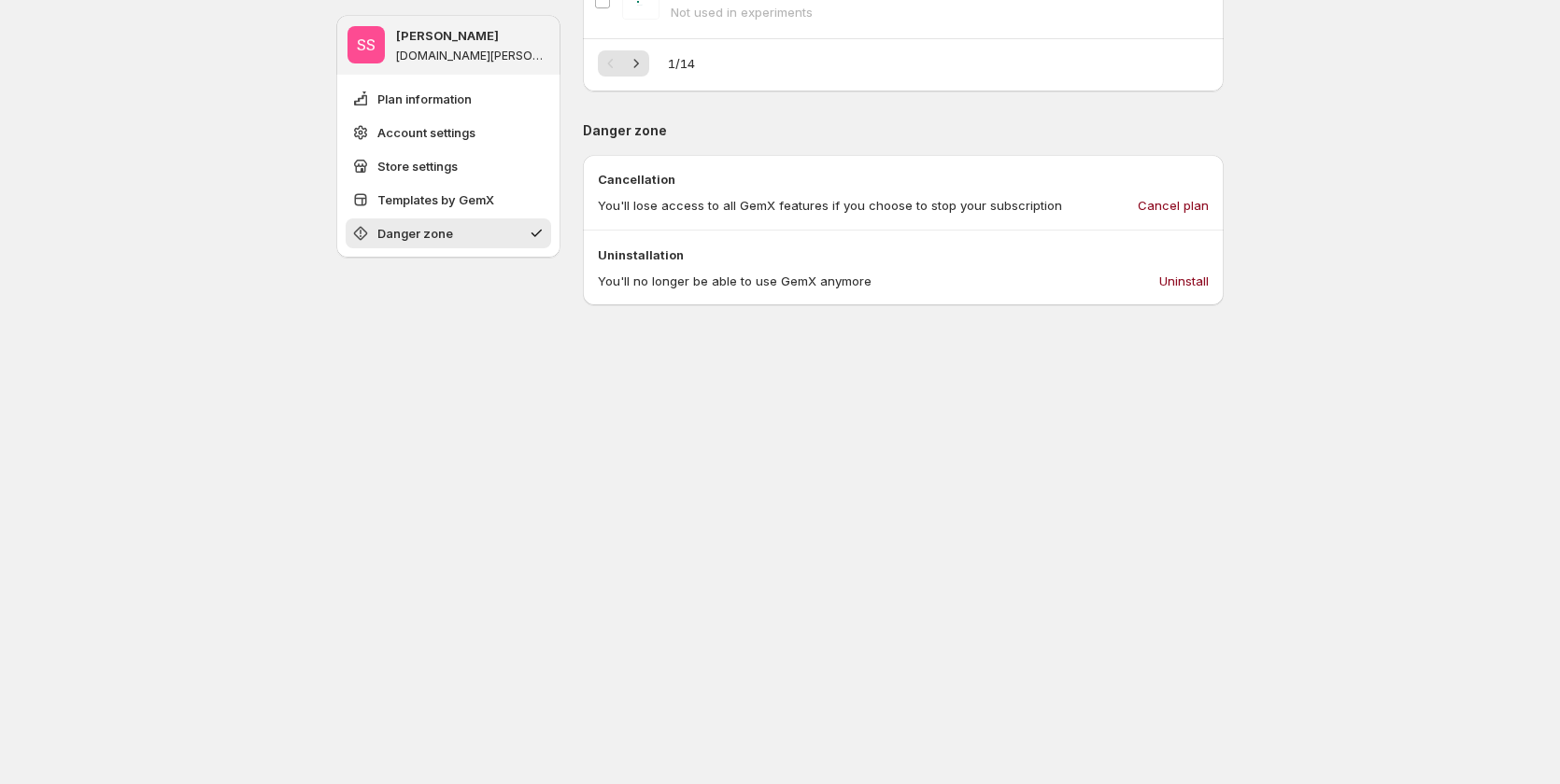
scroll to position [1477, 0]
